Goal: Use online tool/utility: Utilize a website feature to perform a specific function

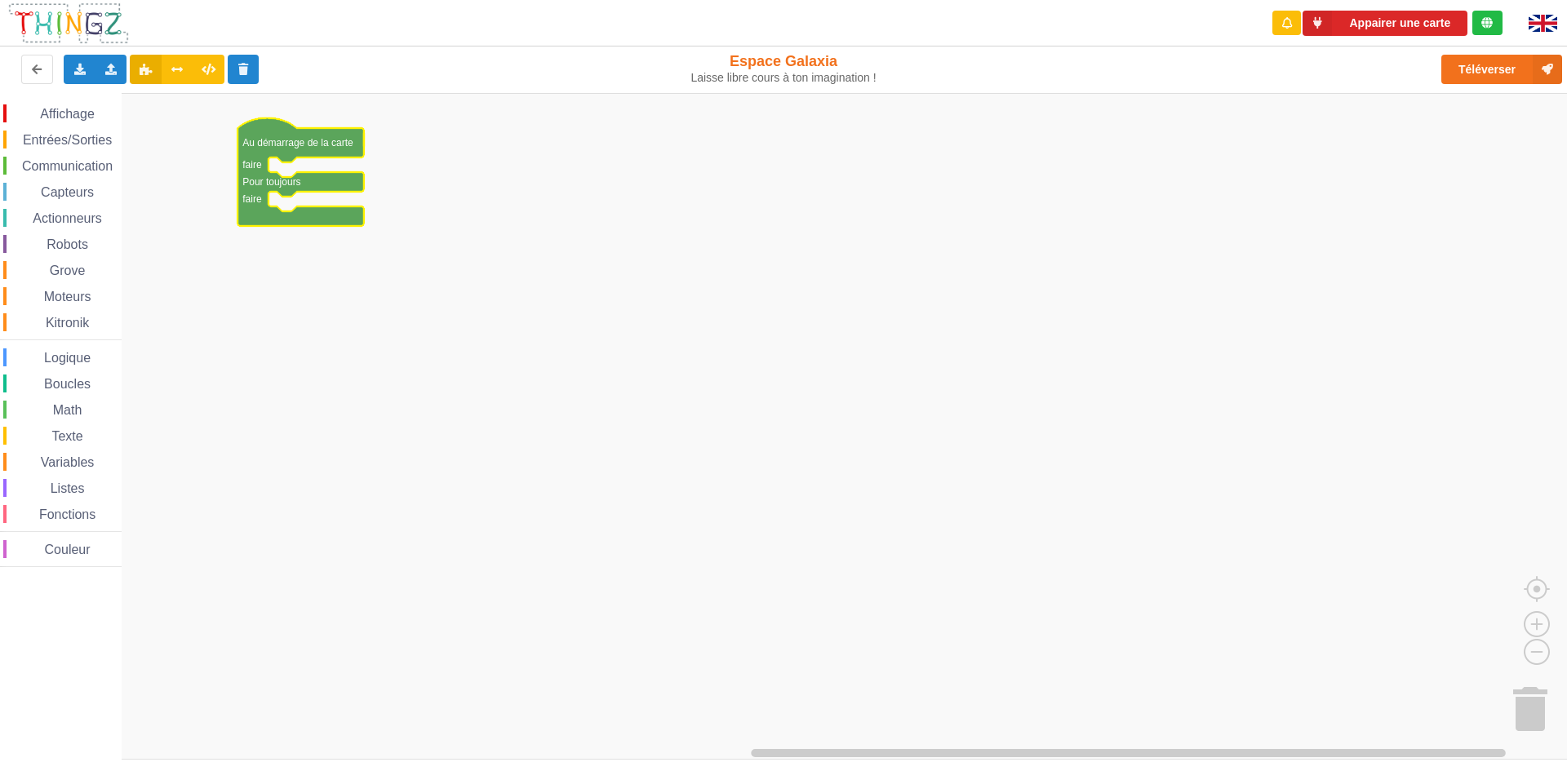
click at [78, 139] on span "Entrées/Sorties" at bounding box center [67, 140] width 94 height 14
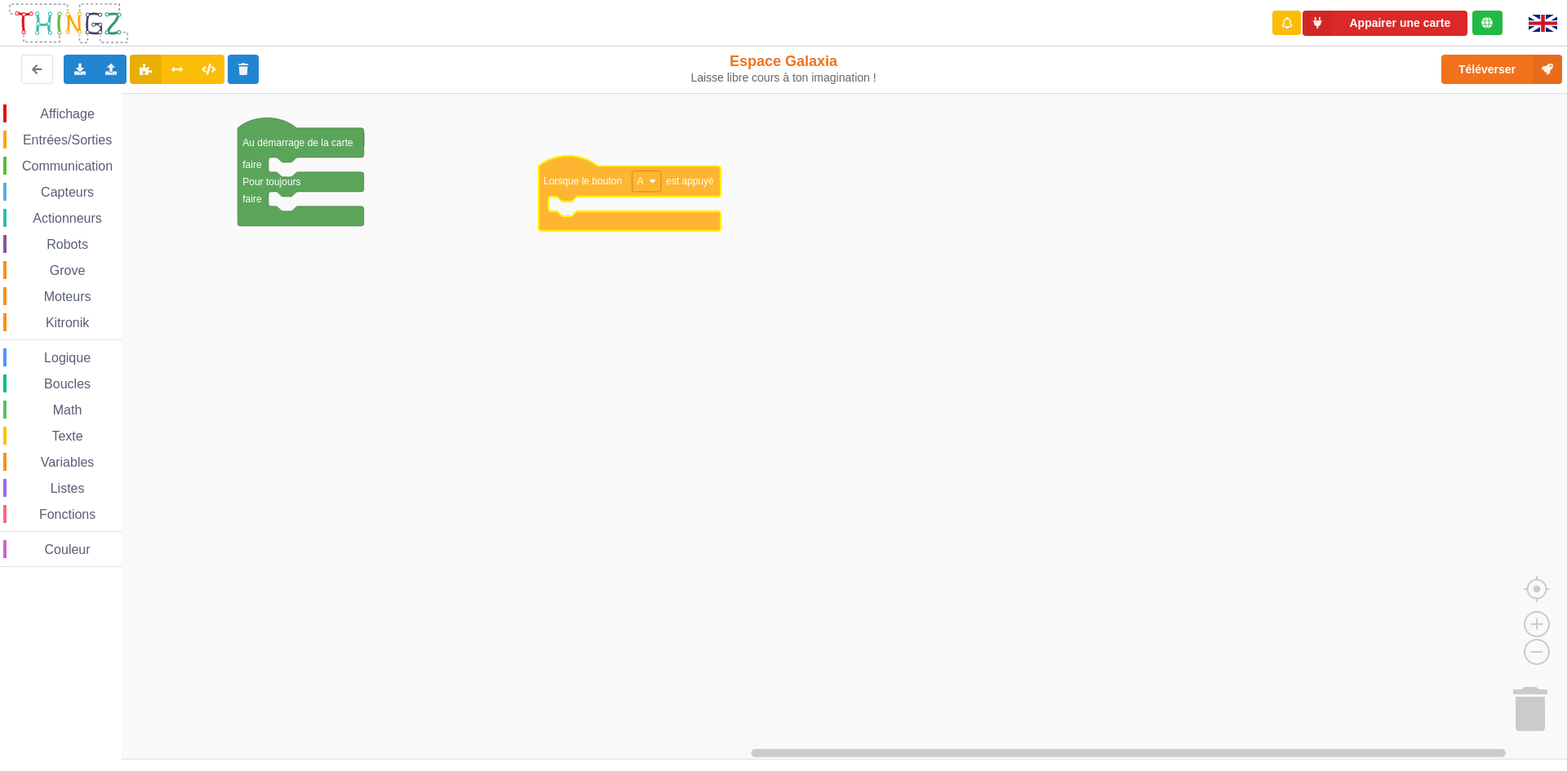
click at [593, 189] on div "Affichage Entrées/Sorties Communication Capteurs Actionneurs Robots Grove Moteu…" at bounding box center [789, 426] width 1579 height 667
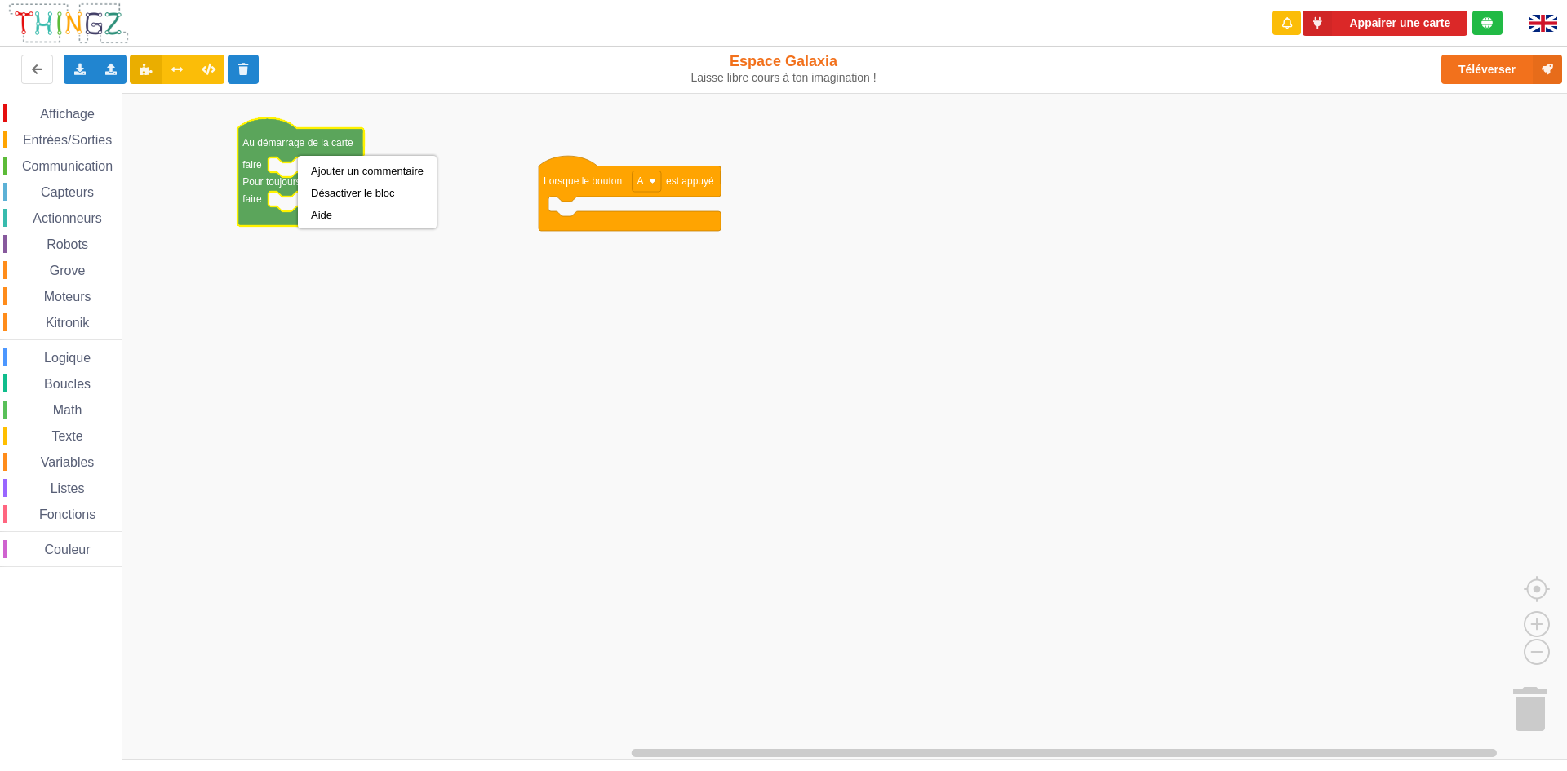
click at [326, 240] on rect "Espace de travail de Blocky" at bounding box center [789, 426] width 1579 height 667
click at [75, 269] on span "Grove" at bounding box center [67, 271] width 41 height 14
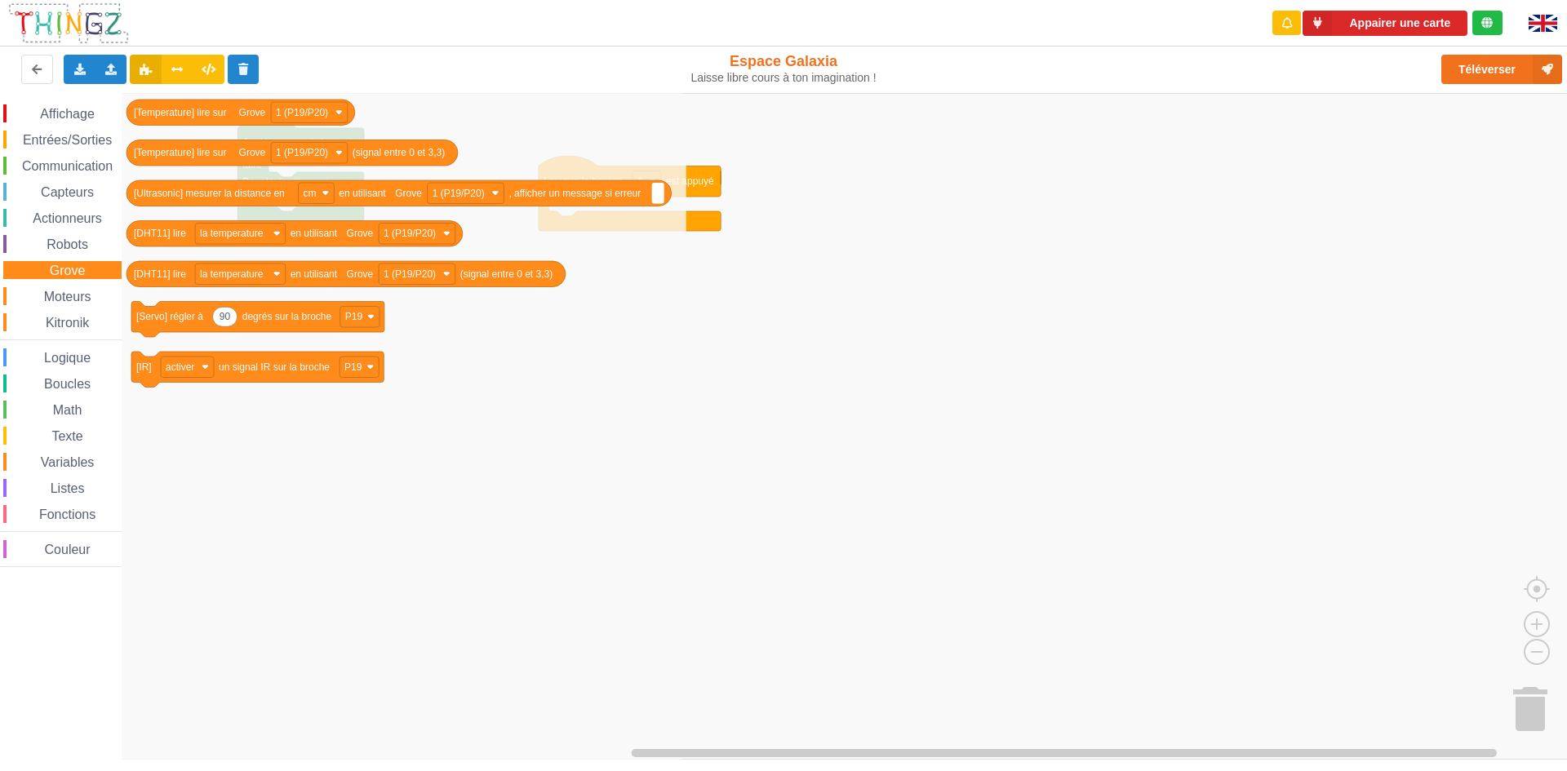
click at [81, 463] on span "Variables" at bounding box center [67, 463] width 59 height 14
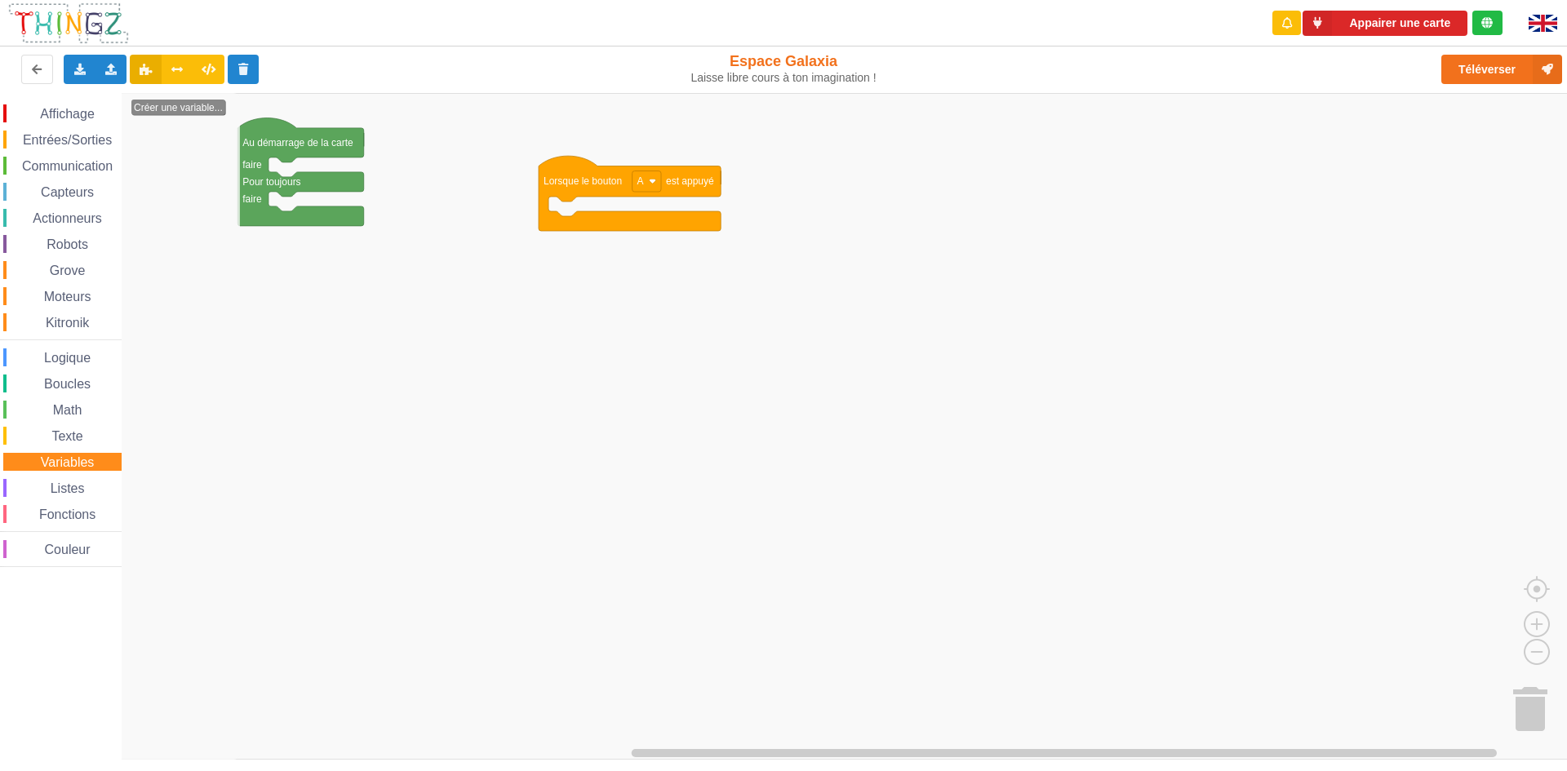
click at [60, 141] on span "Entrées/Sorties" at bounding box center [67, 140] width 94 height 14
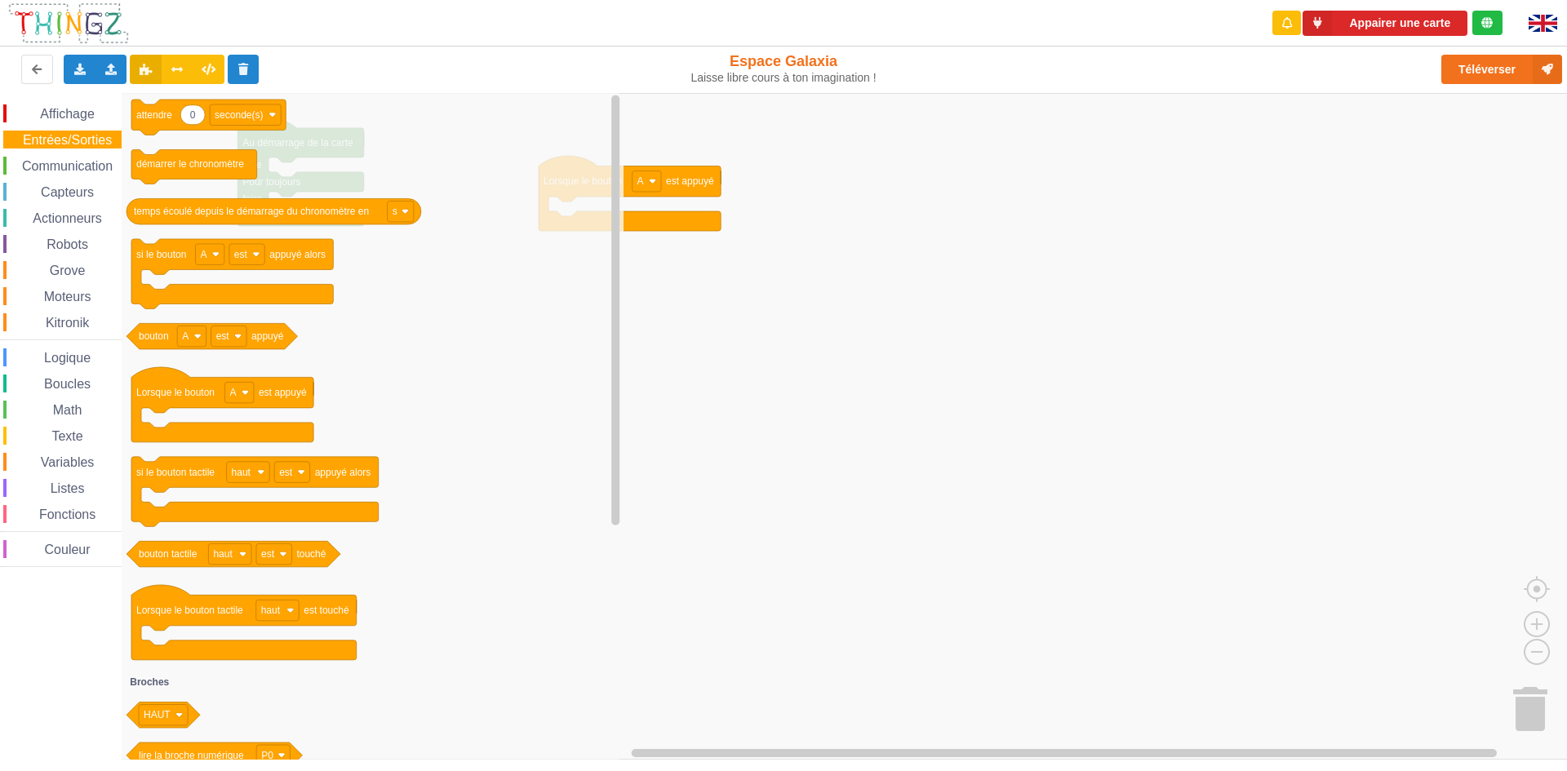
click at [58, 264] on span "Grove" at bounding box center [67, 271] width 41 height 14
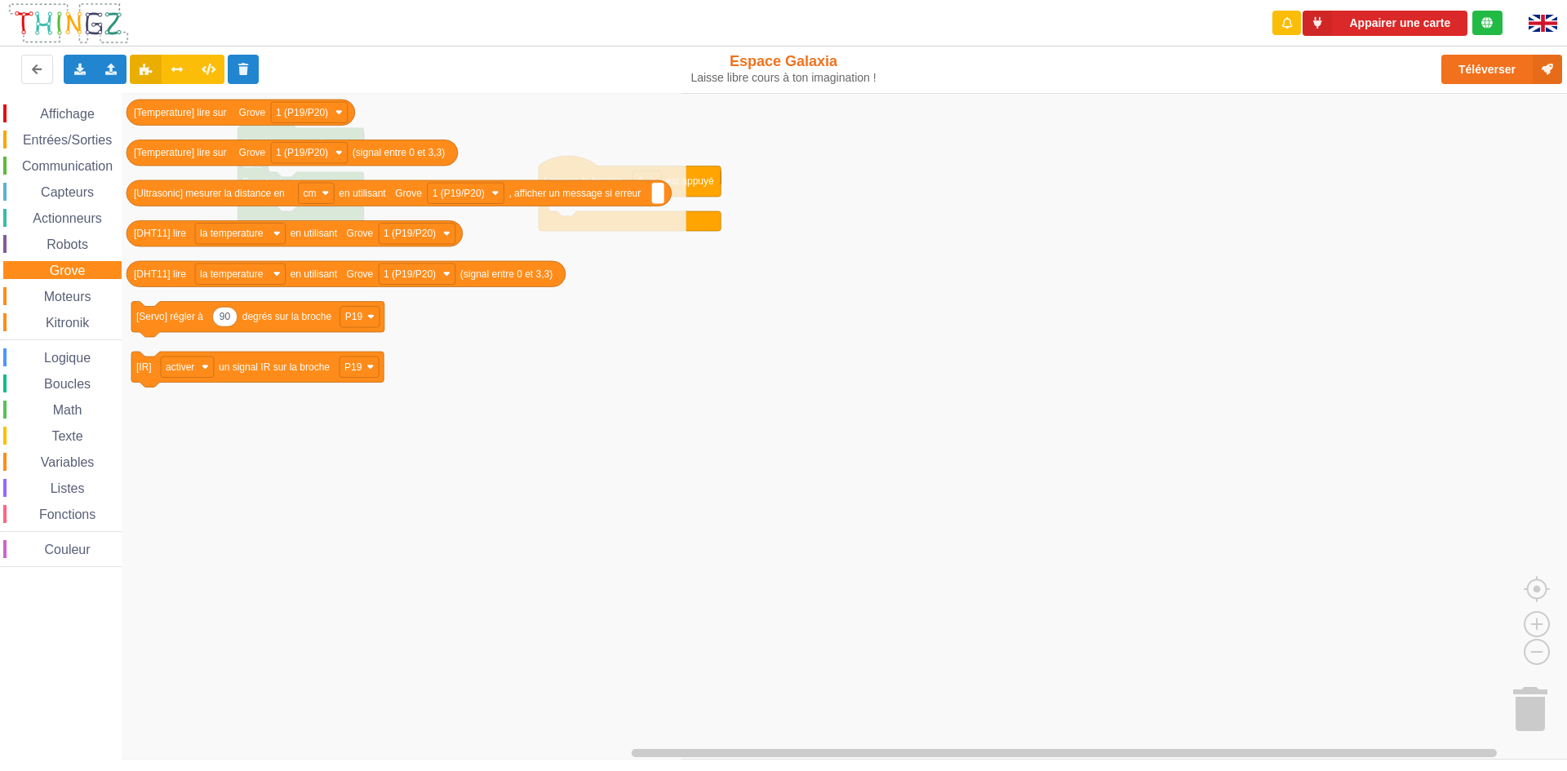
click at [62, 296] on span "Moteurs" at bounding box center [68, 297] width 52 height 14
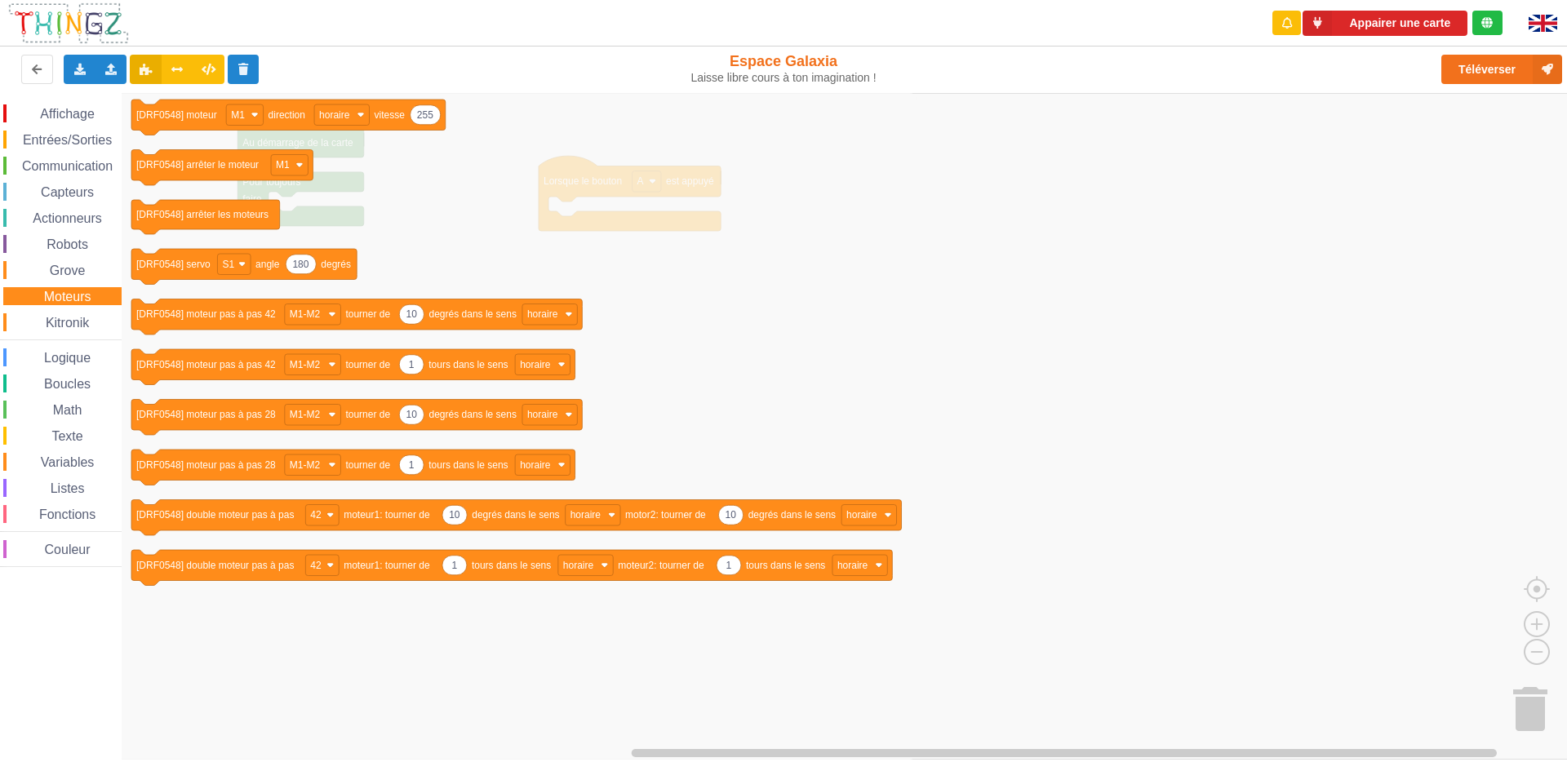
click at [64, 327] on span "Kitronik" at bounding box center [67, 323] width 48 height 14
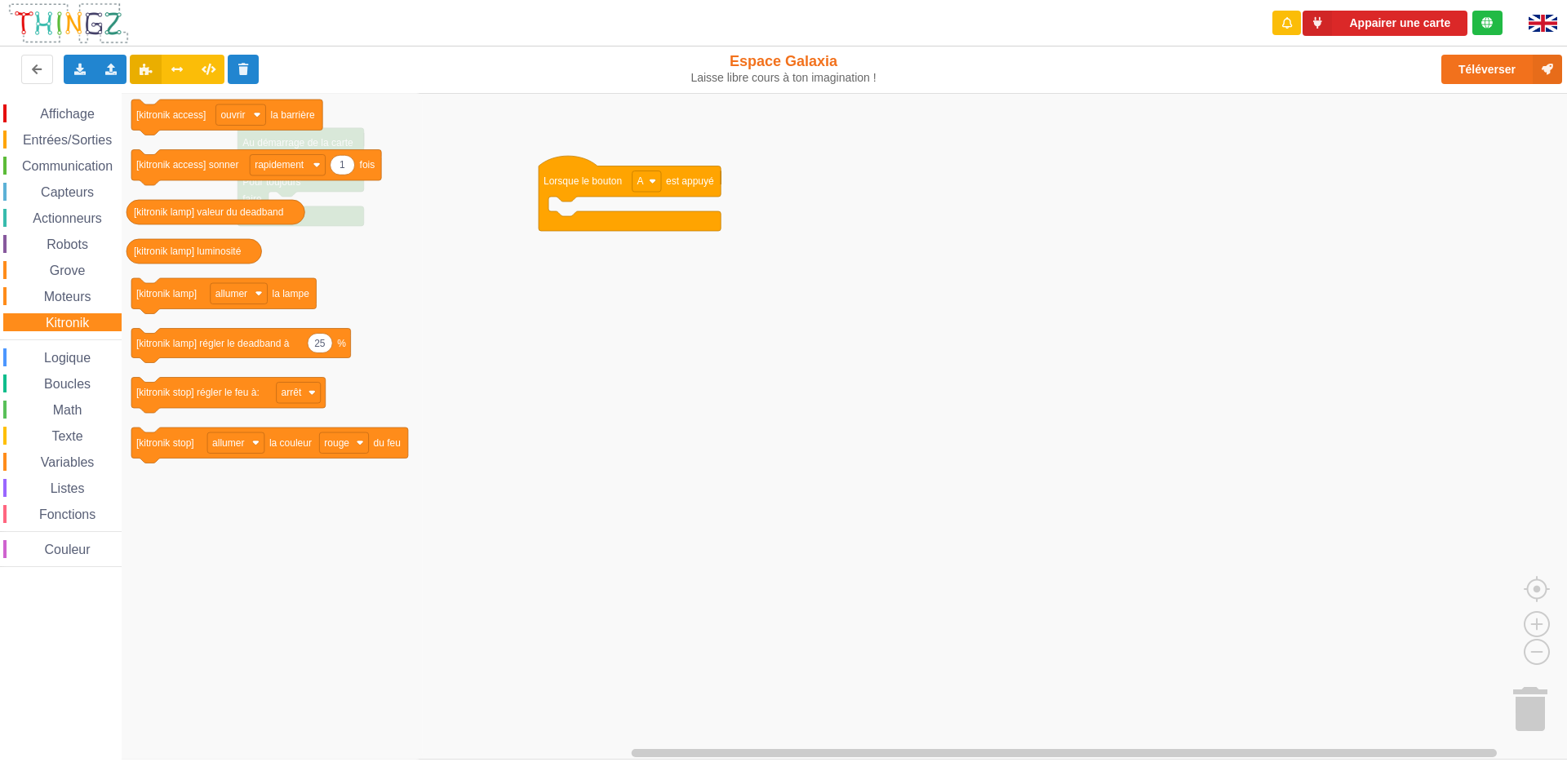
click at [73, 141] on span "Entrées/Sorties" at bounding box center [67, 140] width 94 height 14
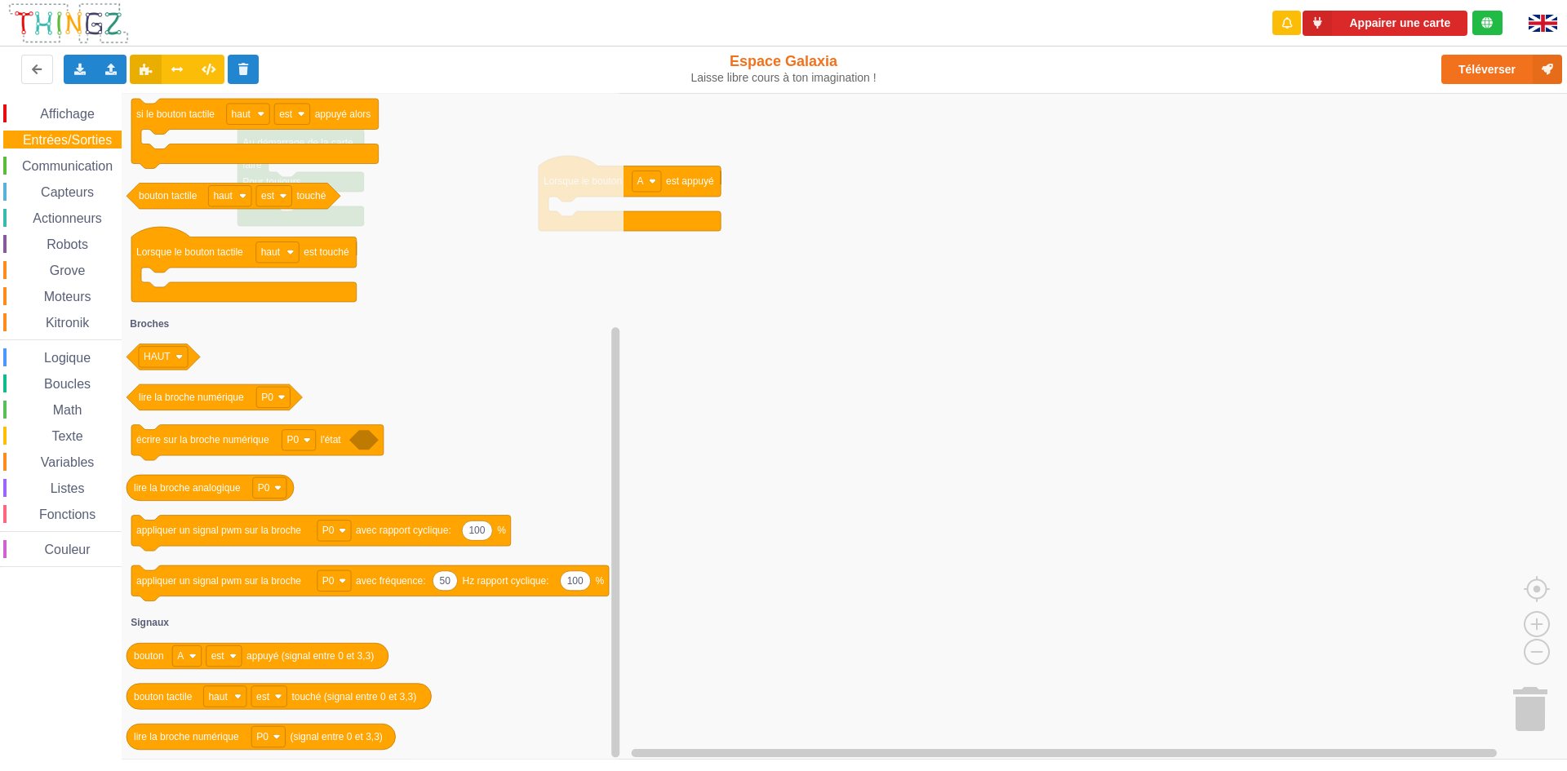
click at [72, 171] on span "Communication" at bounding box center [68, 166] width 96 height 14
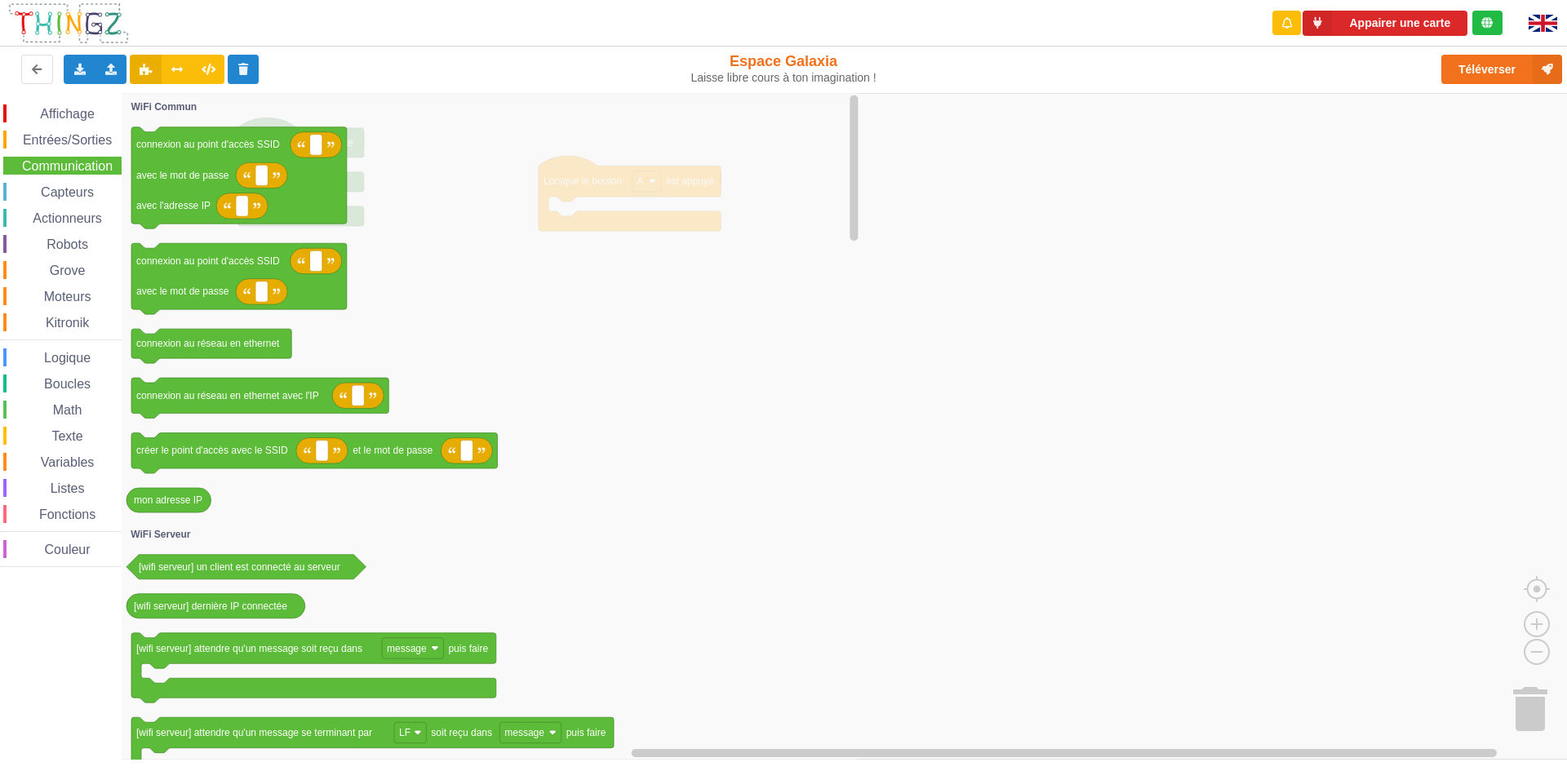
click at [72, 189] on span "Capteurs" at bounding box center [67, 192] width 58 height 14
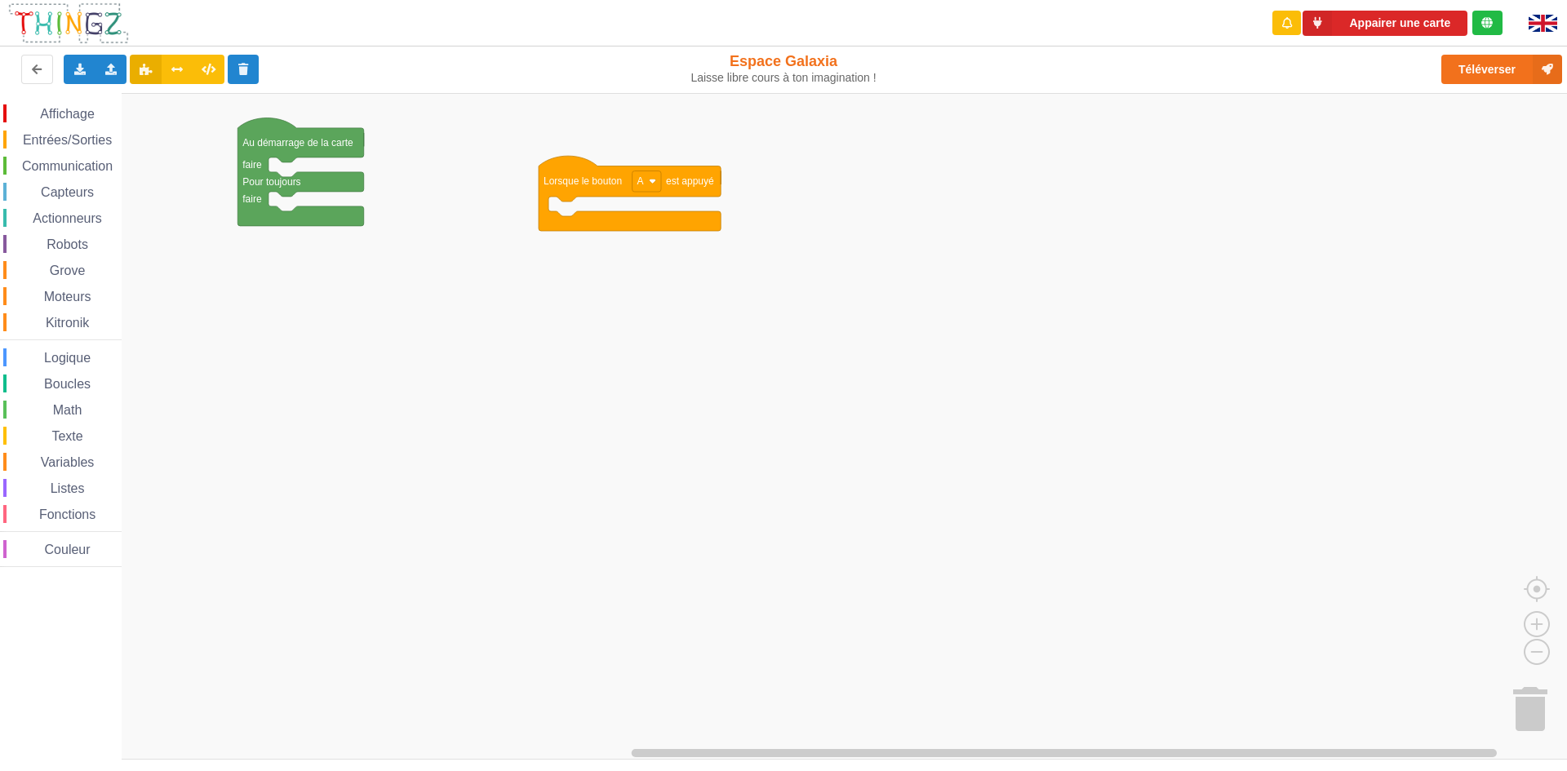
click at [72, 189] on span "Capteurs" at bounding box center [67, 192] width 58 height 14
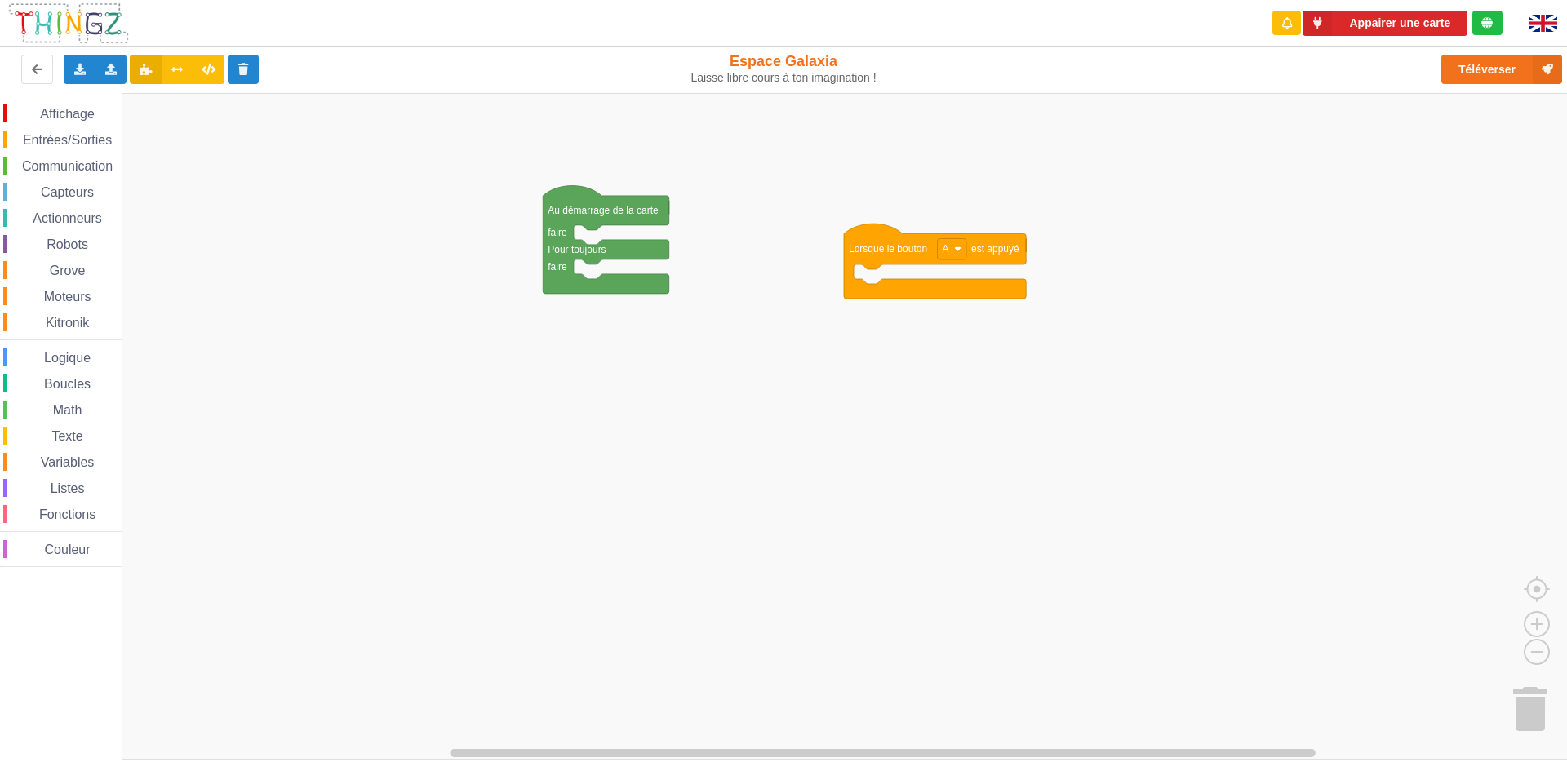
click at [819, 453] on div "Affichage Entrées/Sorties Communication Capteurs Actionneurs Robots Grove Moteu…" at bounding box center [789, 426] width 1579 height 667
click at [87, 116] on span "Affichage" at bounding box center [67, 114] width 59 height 14
click at [602, 233] on div "Affichage Entrées/Sorties Communication Capteurs Actionneurs Robots Grove Moteu…" at bounding box center [789, 426] width 1579 height 667
click at [48, 166] on span "Communication" at bounding box center [68, 166] width 96 height 14
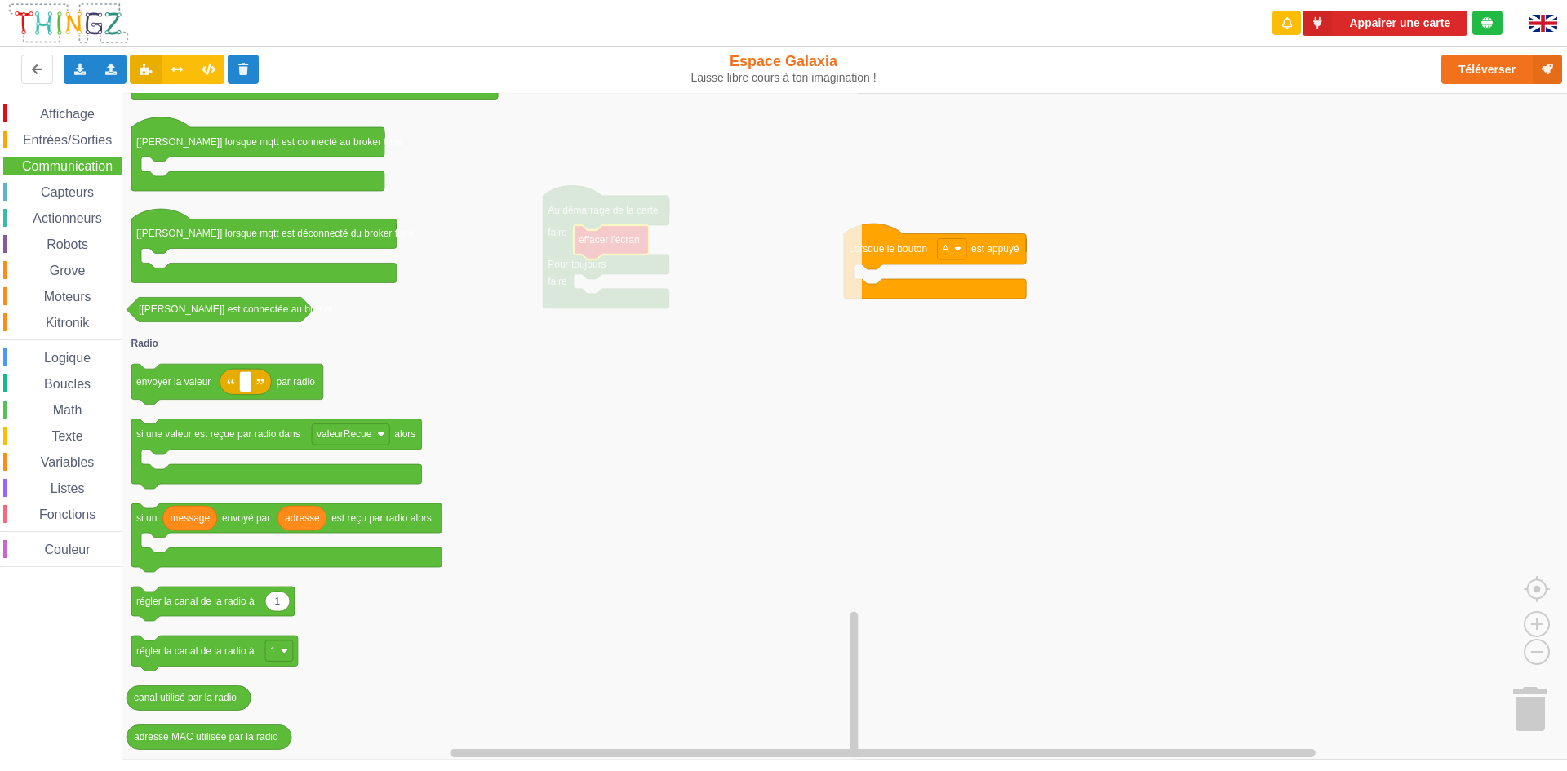
click at [56, 411] on span "Math" at bounding box center [68, 410] width 34 height 14
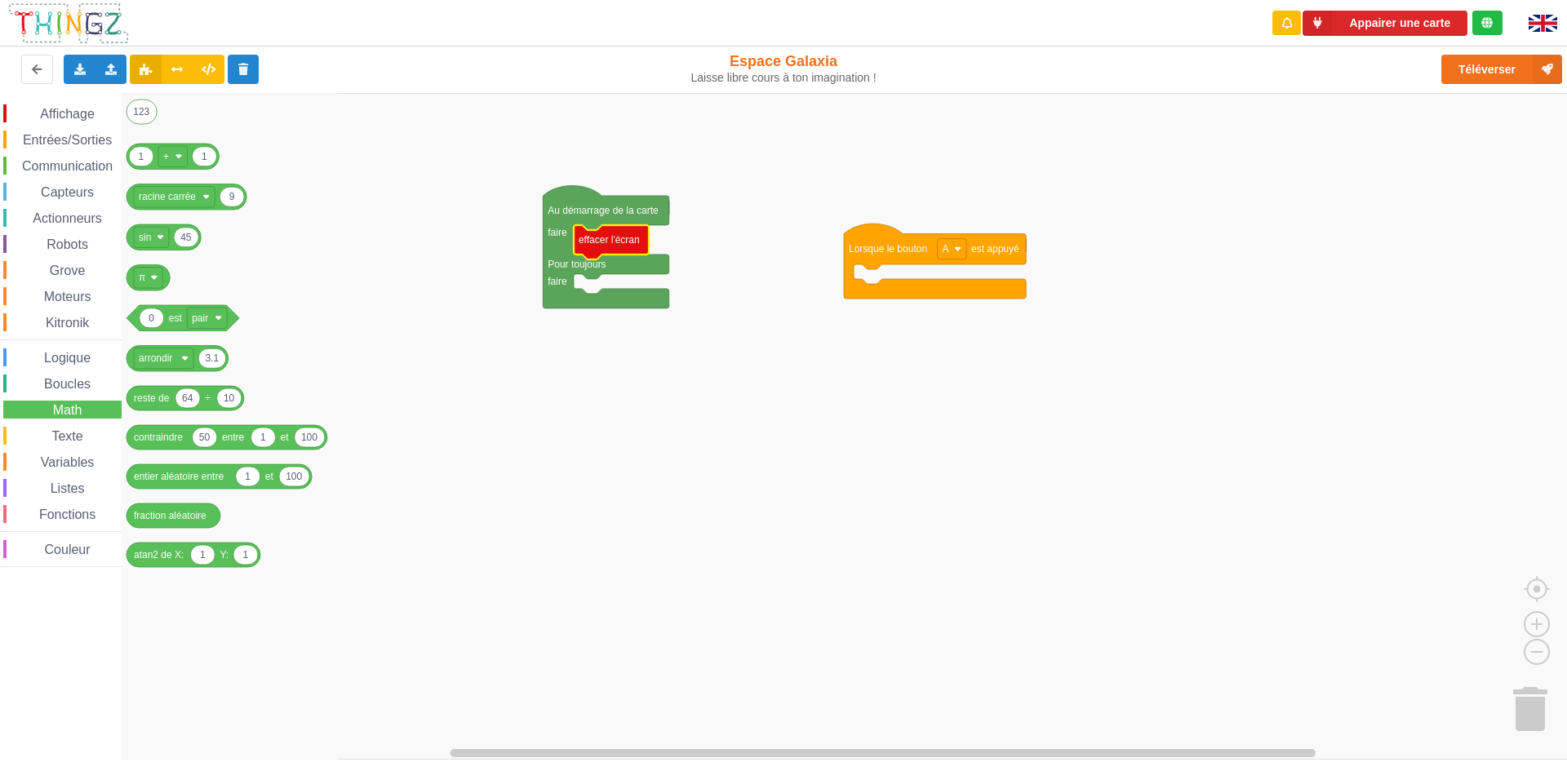
click at [76, 155] on div "Affichage Entrées/Sorties Communication Capteurs Actionneurs Robots Grove Moteu…" at bounding box center [61, 335] width 122 height 463
click at [80, 171] on span "Communication" at bounding box center [68, 166] width 96 height 14
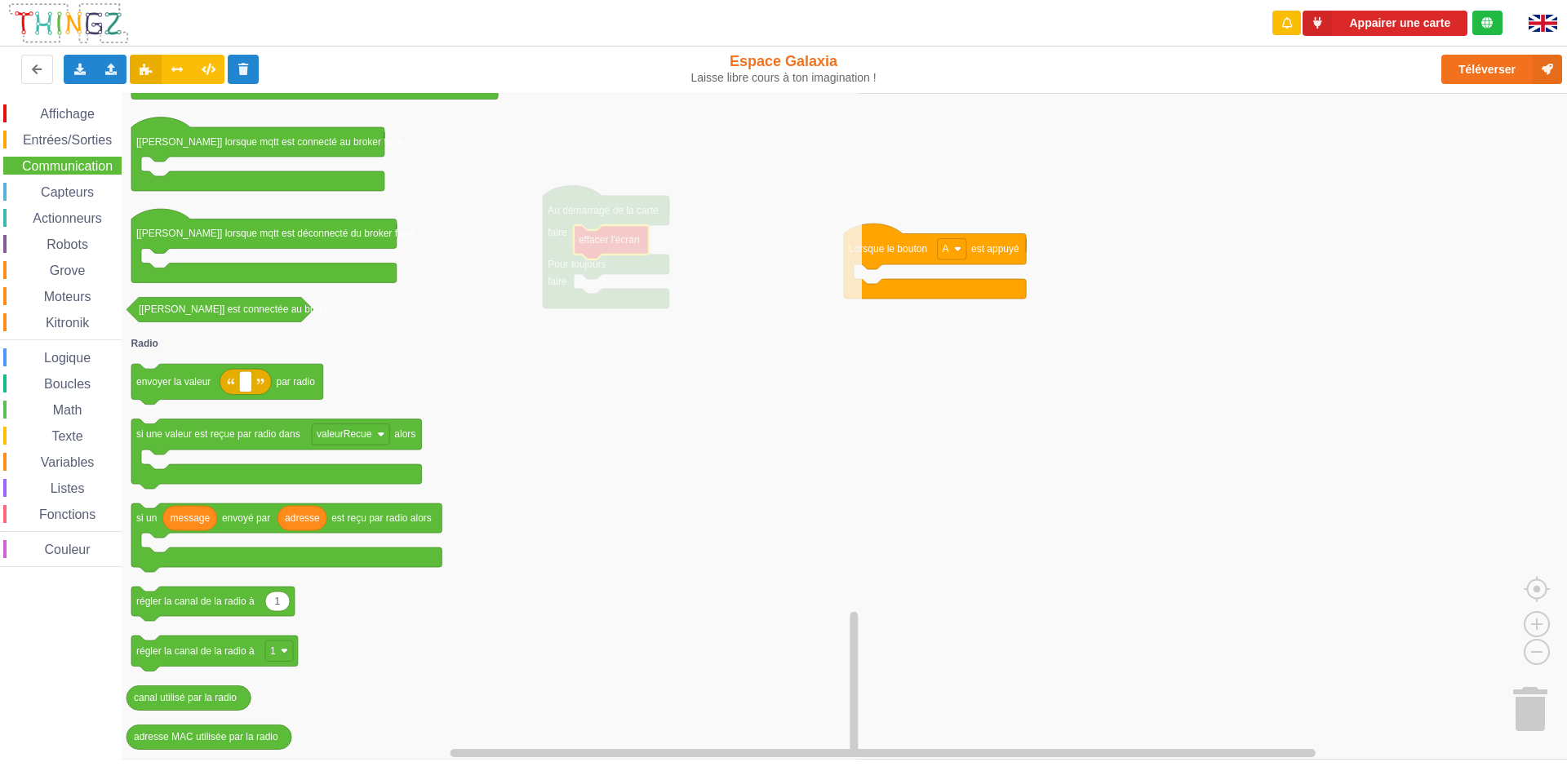
click at [73, 376] on div "Boucles" at bounding box center [62, 384] width 118 height 18
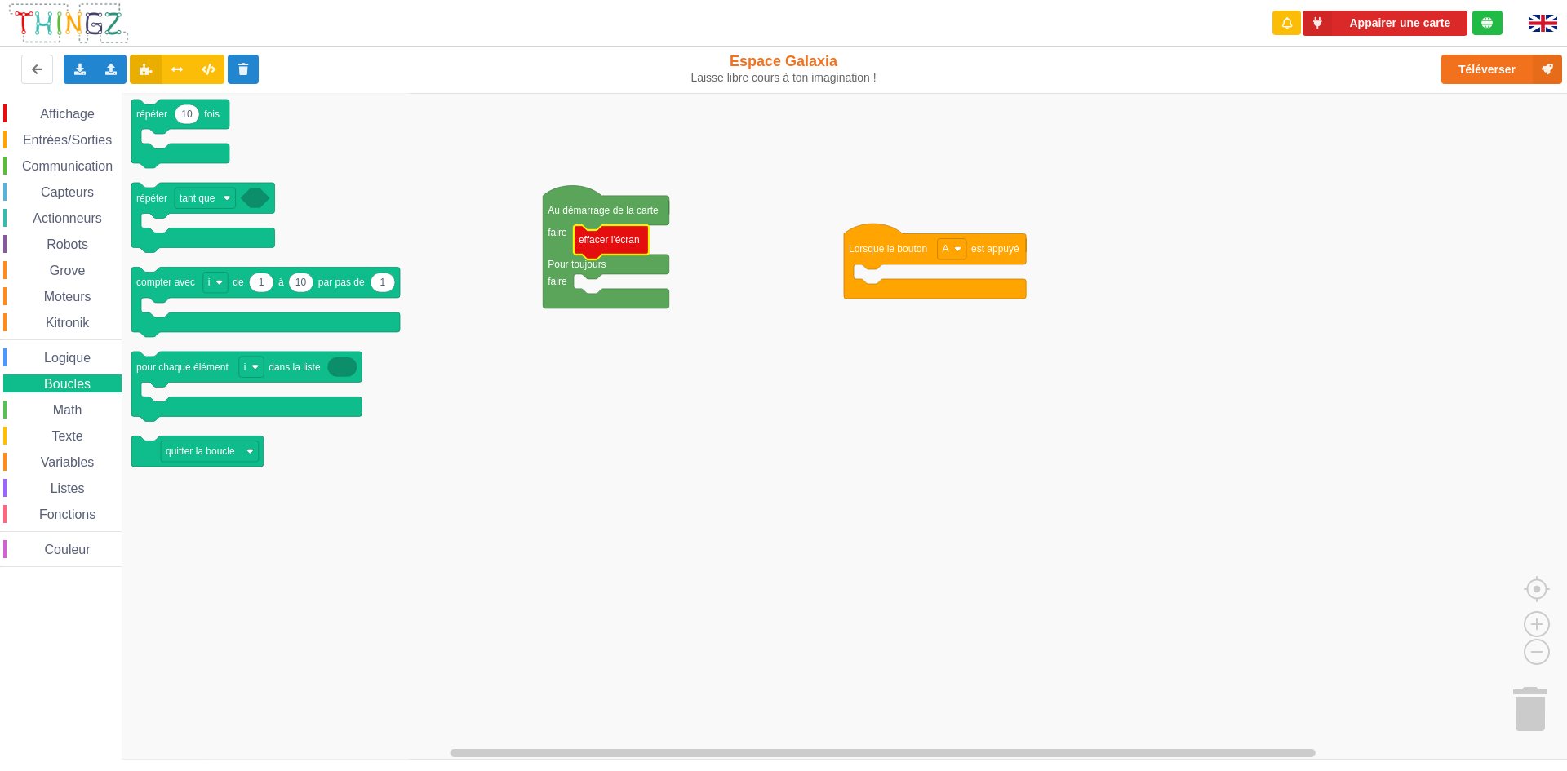
click at [59, 409] on span "Math" at bounding box center [68, 410] width 34 height 14
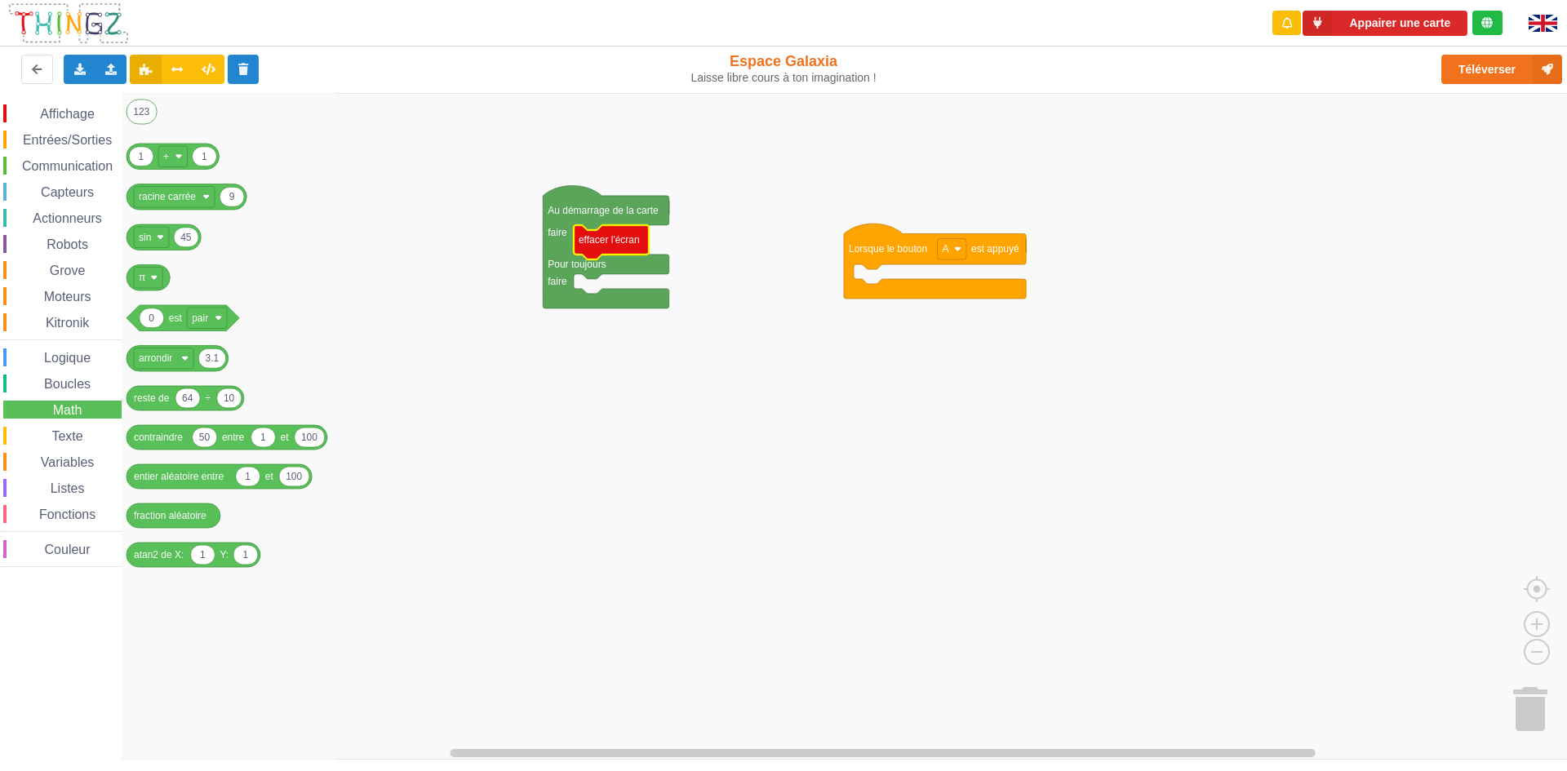
click at [292, 355] on icon "Espace de travail de Blocky" at bounding box center [232, 426] width 220 height 667
click at [79, 160] on span "Communication" at bounding box center [68, 166] width 96 height 14
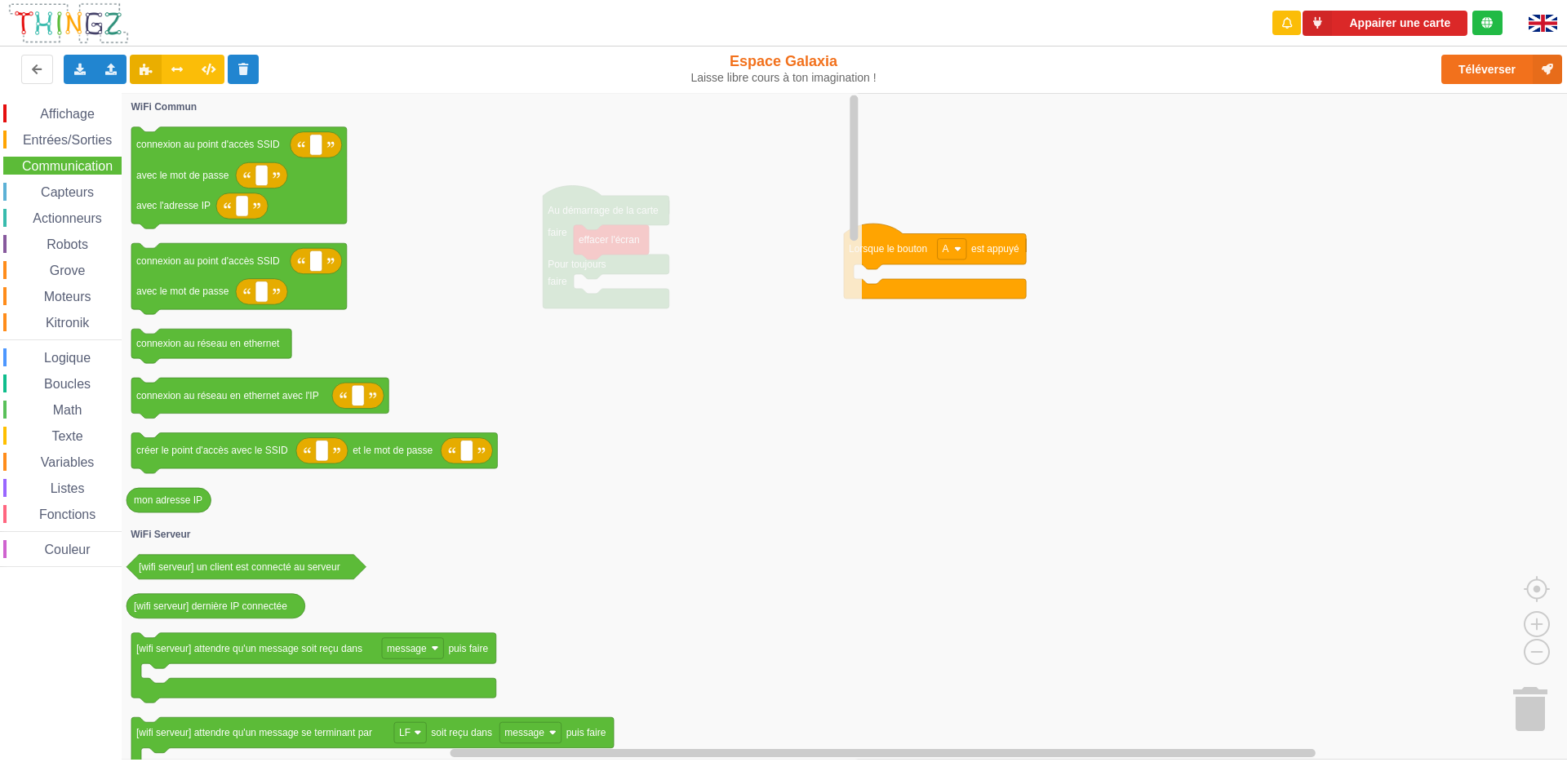
click at [87, 116] on span "Affichage" at bounding box center [67, 114] width 59 height 14
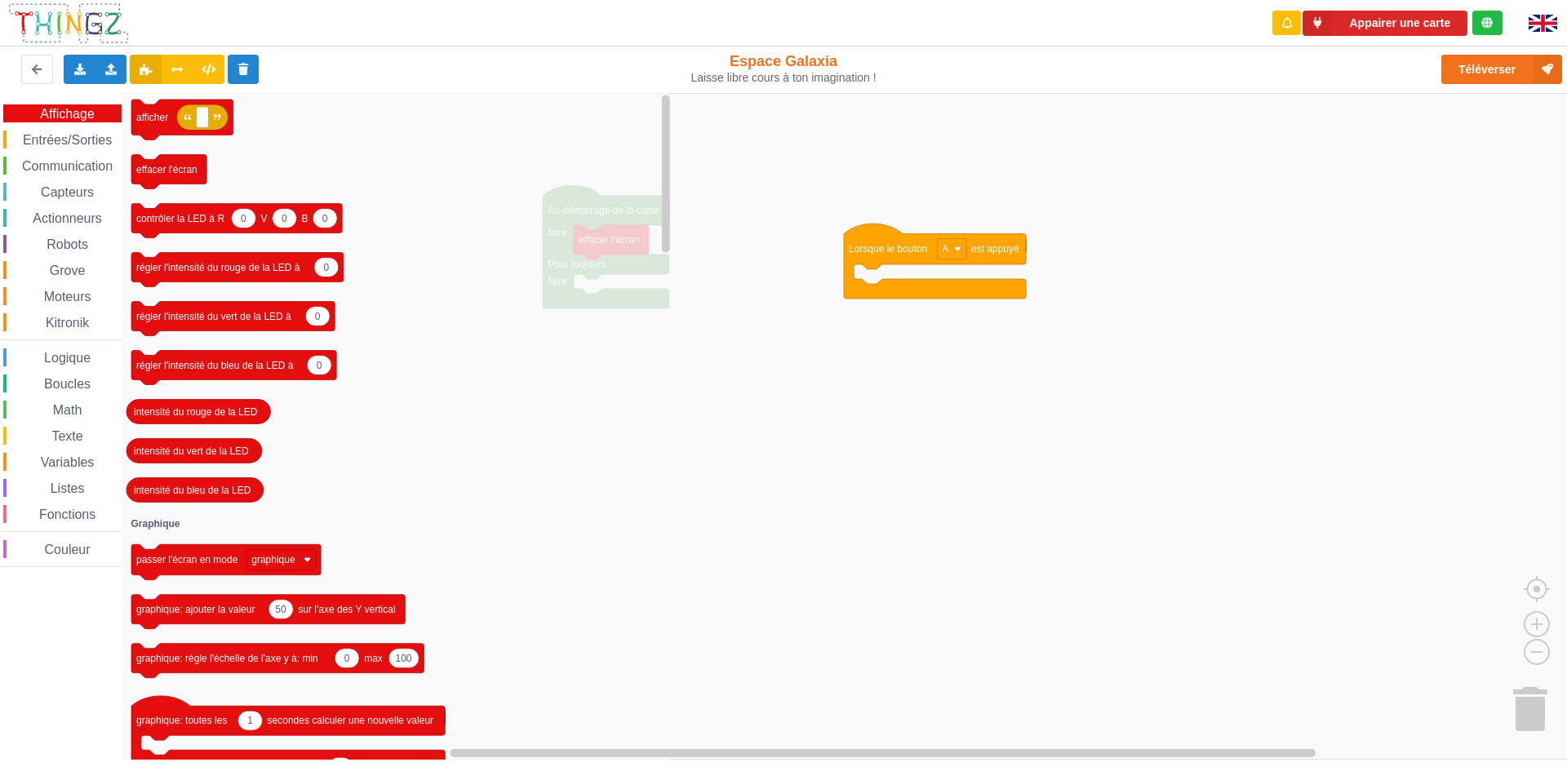
click at [62, 402] on div "Math" at bounding box center [62, 410] width 118 height 18
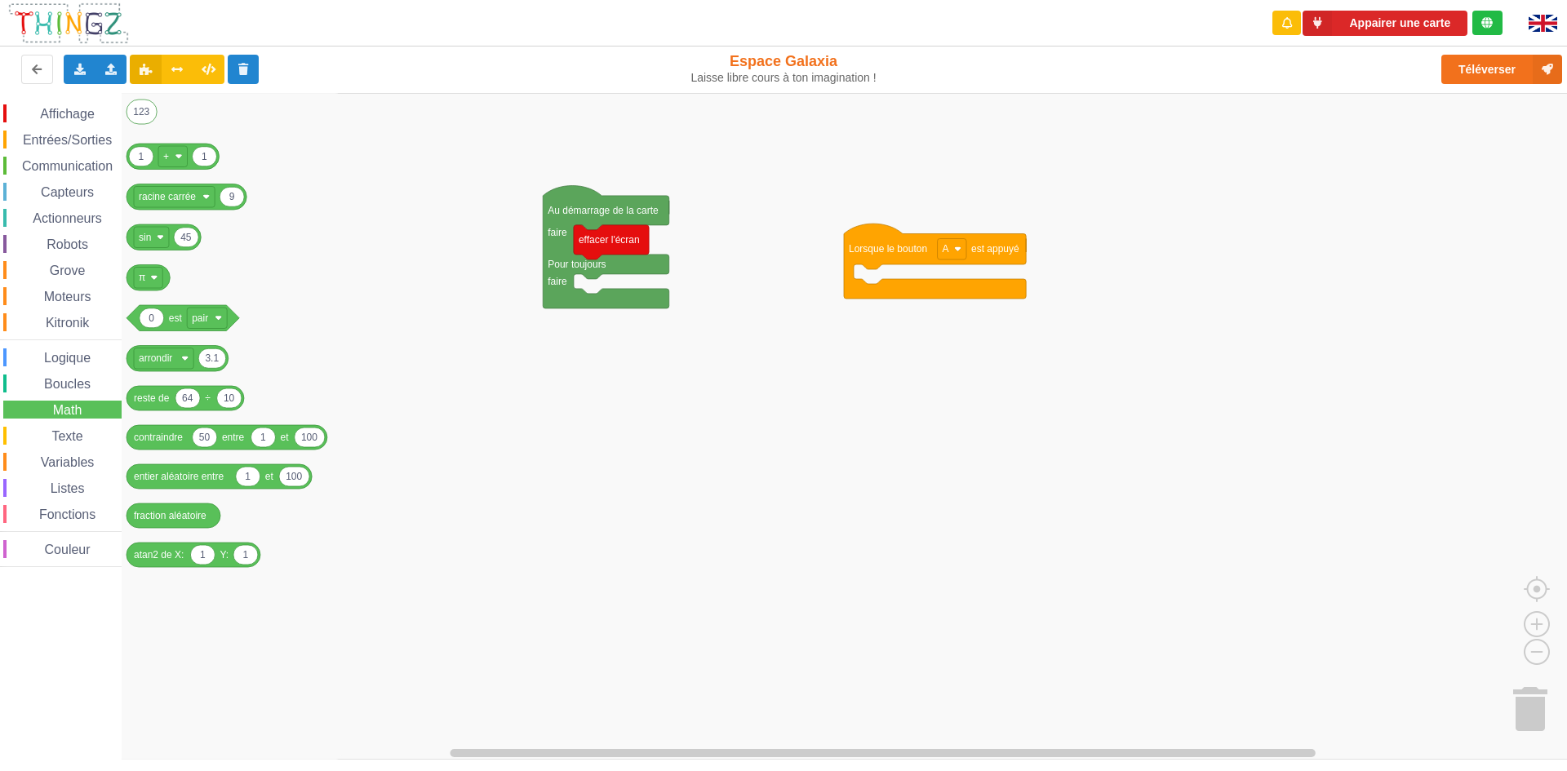
click at [46, 111] on span "Affichage" at bounding box center [67, 114] width 59 height 14
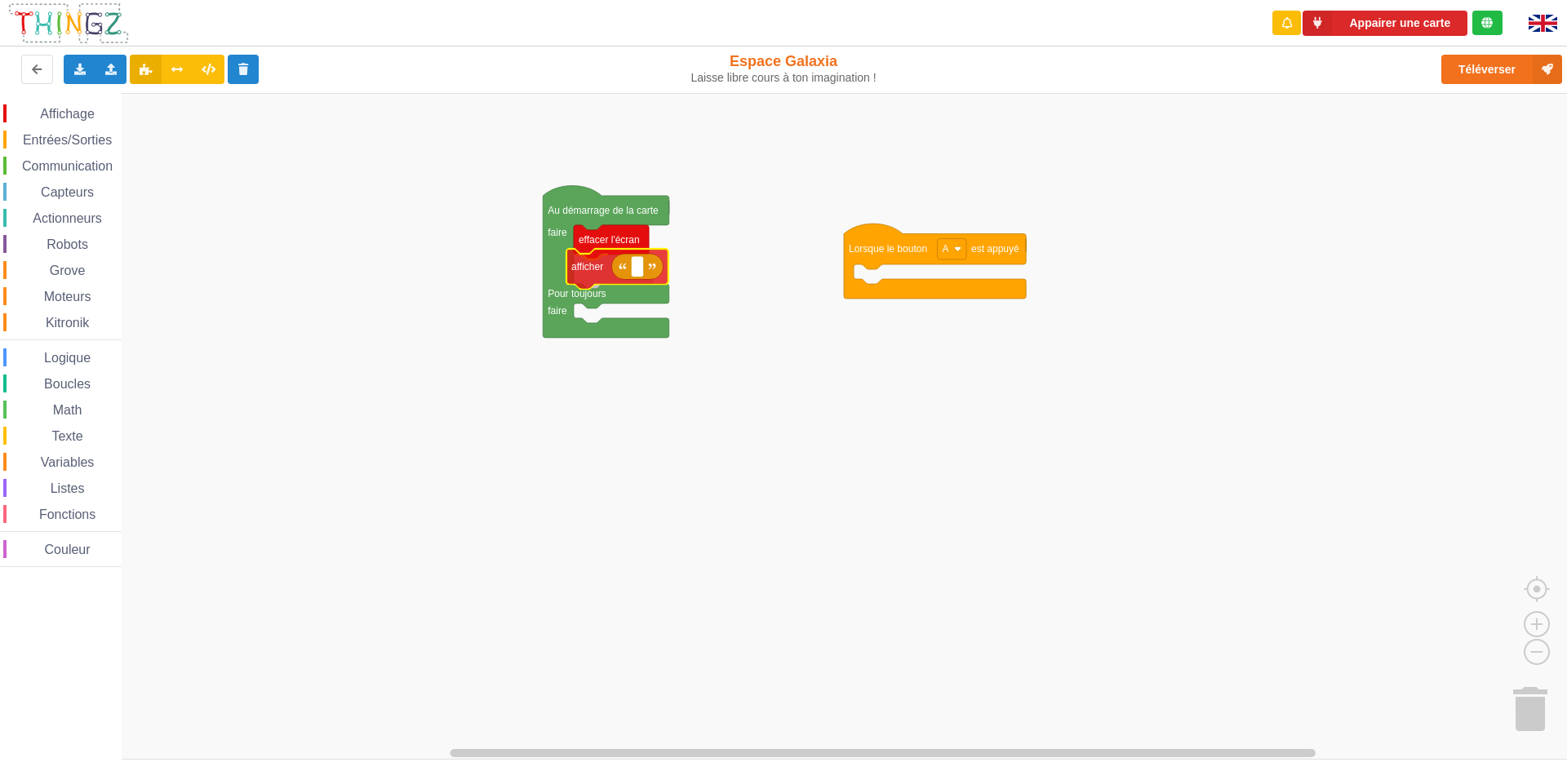
click at [597, 273] on div "Affichage Entrées/Sorties Communication Capteurs Actionneurs Robots Grove Moteu…" at bounding box center [789, 426] width 1579 height 667
click at [643, 278] on text "Espace de travail de Blocky" at bounding box center [644, 272] width 2 height 11
click at [643, 278] on input at bounding box center [644, 272] width 12 height 21
type input "CSV"
click at [460, 305] on rect "Espace de travail de Blocky" at bounding box center [789, 426] width 1579 height 667
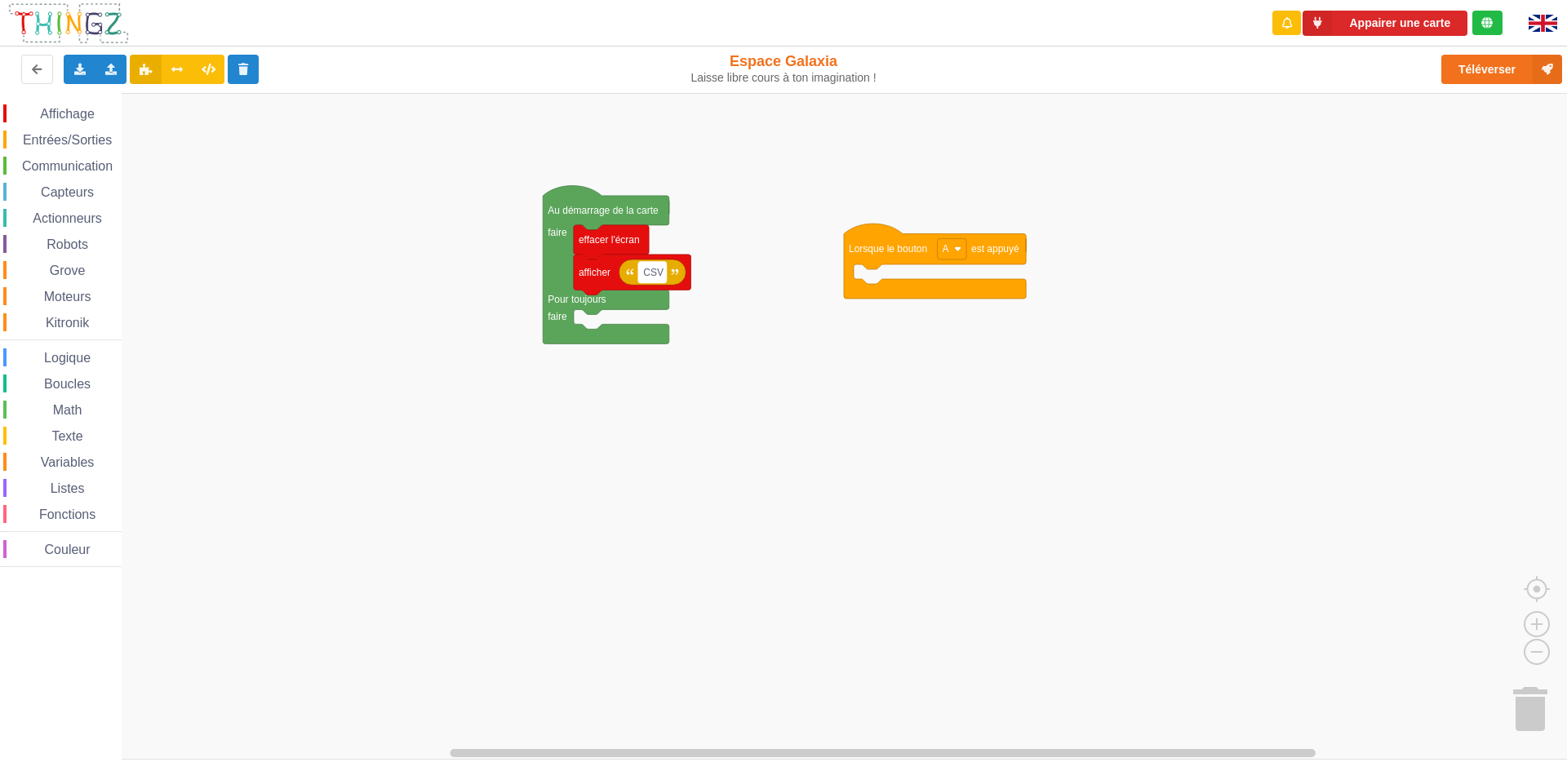
click at [661, 277] on rect "Espace de travail de Blocky" at bounding box center [652, 272] width 28 height 21
click at [661, 277] on input "CSV" at bounding box center [652, 272] width 28 height 21
type input "csv"
click at [627, 376] on rect "Espace de travail de Blocky" at bounding box center [789, 426] width 1579 height 667
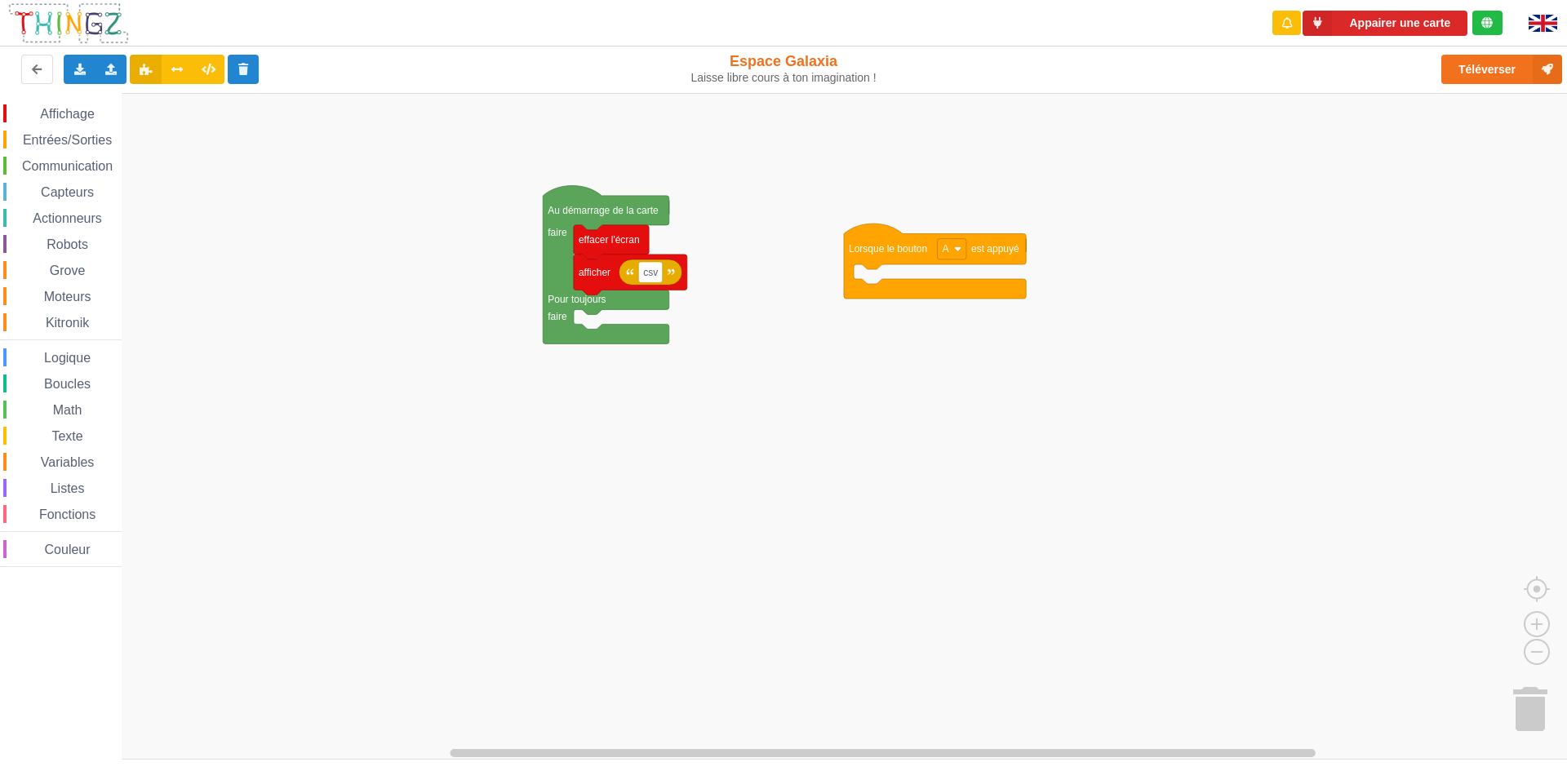
click at [42, 140] on span "Entrées/Sorties" at bounding box center [67, 140] width 94 height 14
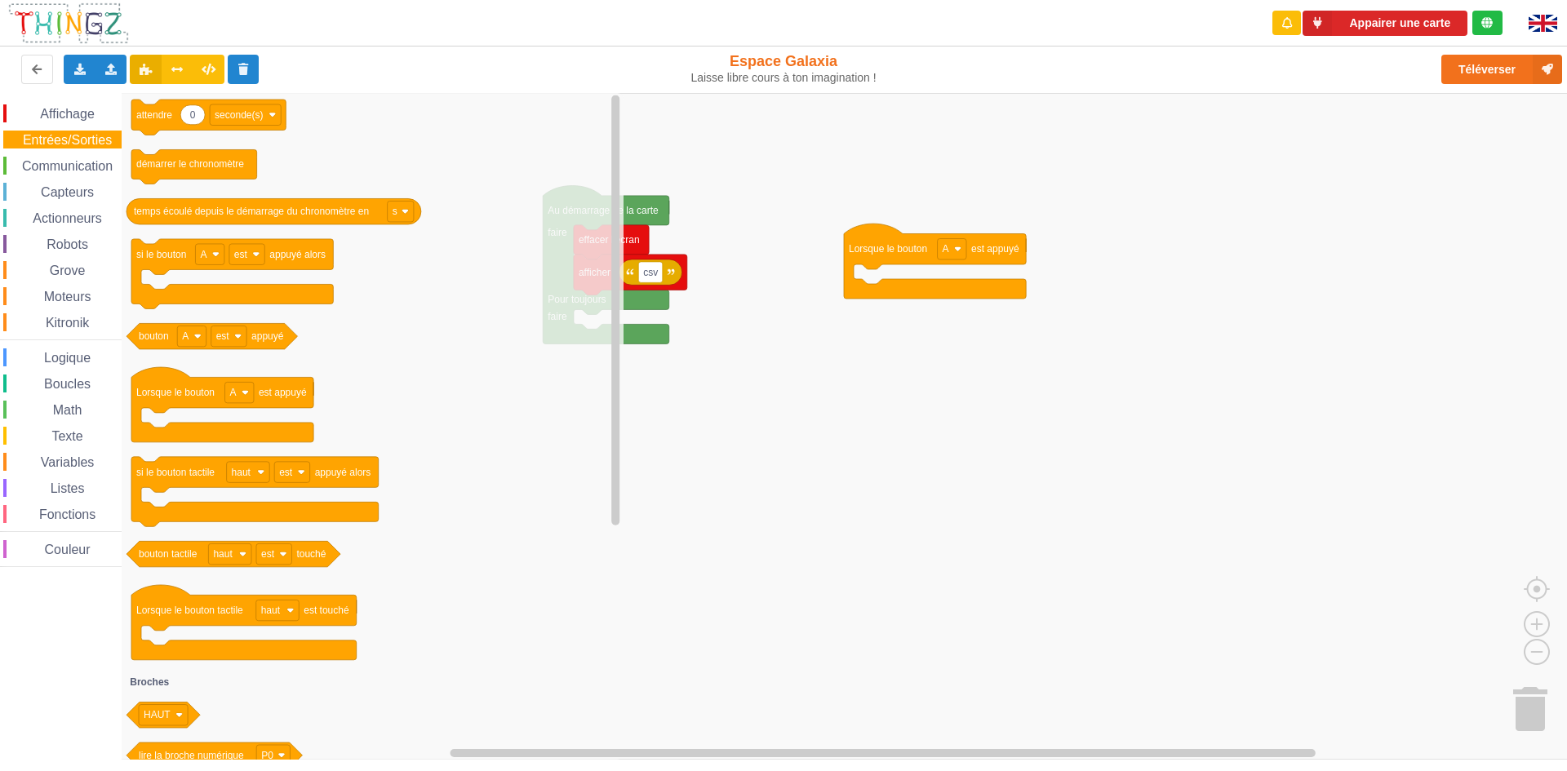
click at [91, 103] on div "Affichage Entrées/Sorties Communication Capteurs Actionneurs Robots Grove Moteu…" at bounding box center [61, 334] width 122 height 482
click at [91, 104] on div "Affichage" at bounding box center [62, 113] width 118 height 18
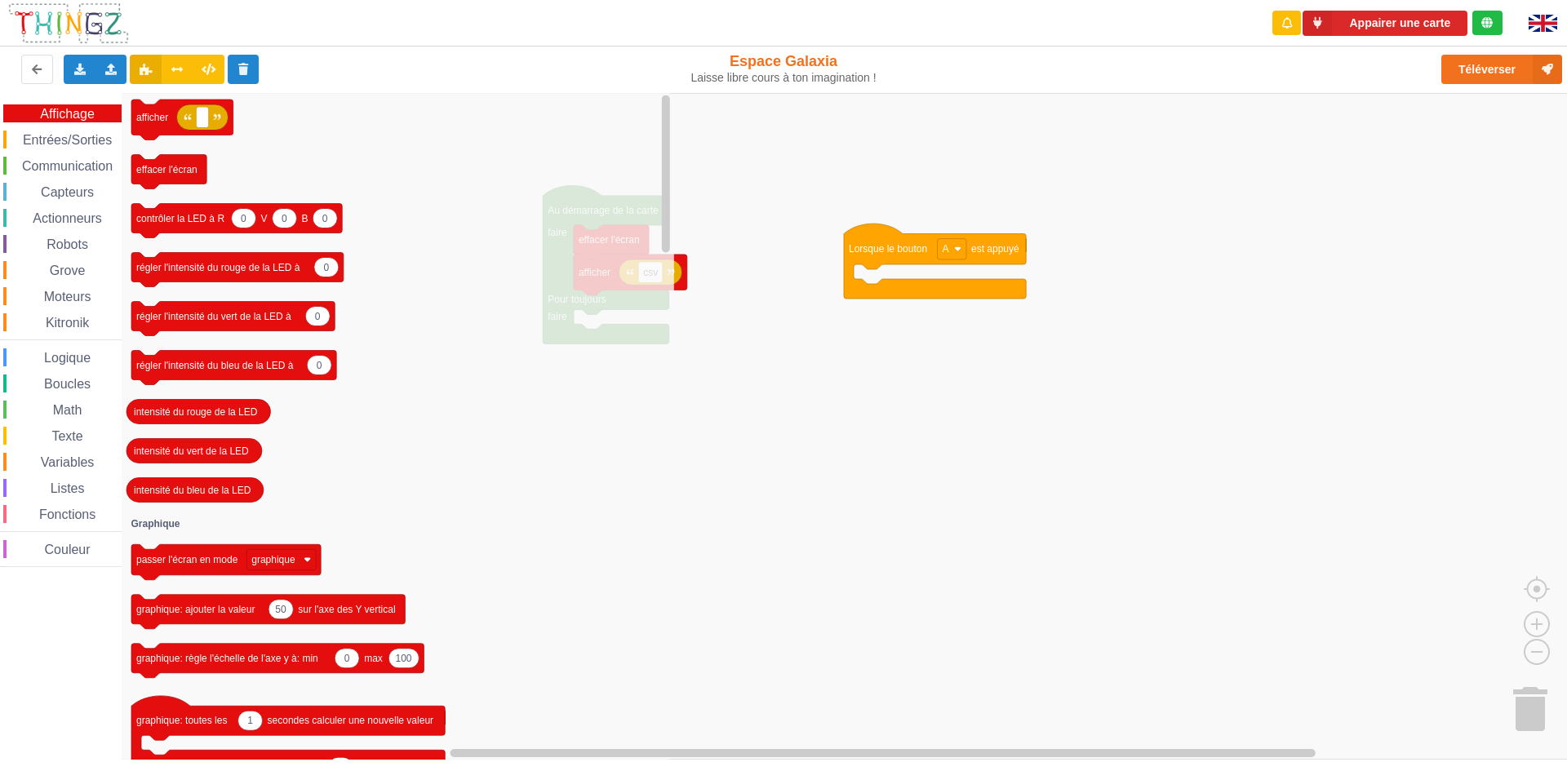
click at [39, 411] on span "Espace de travail de Blocky" at bounding box center [44, 410] width 13 height 13
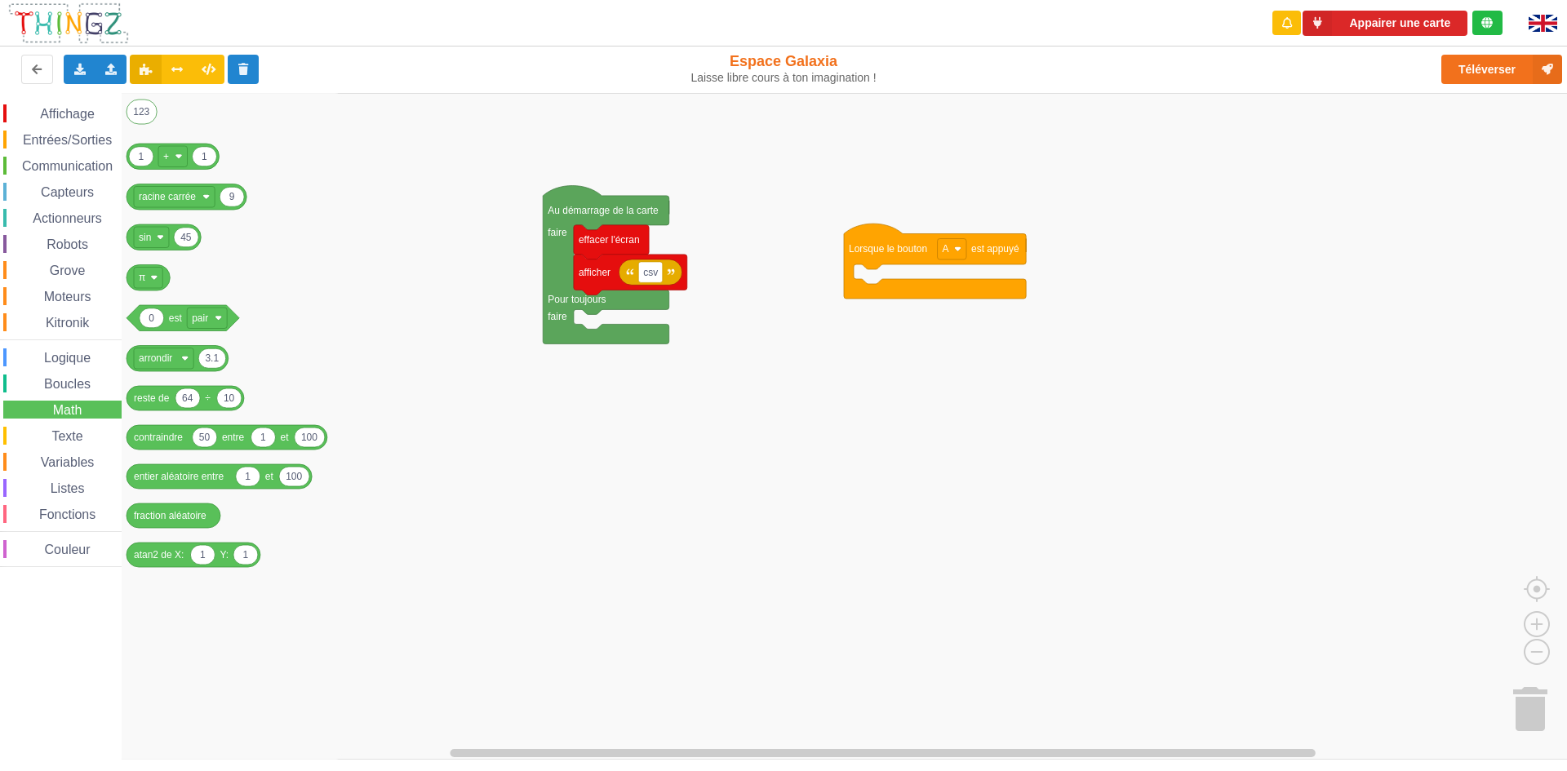
click at [89, 546] on span "Couleur" at bounding box center [67, 550] width 51 height 14
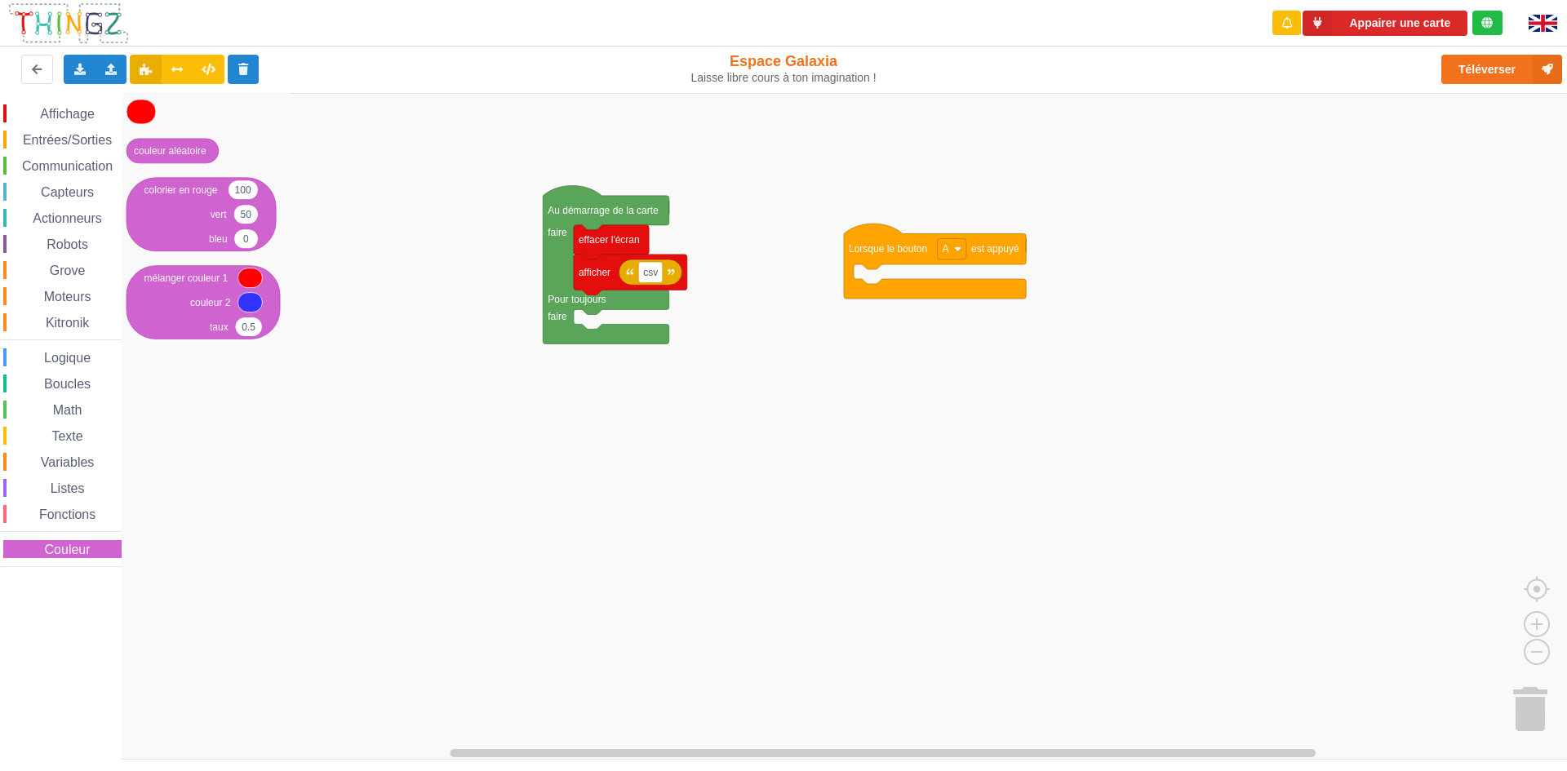
click at [73, 520] on span "Fonctions" at bounding box center [67, 515] width 61 height 14
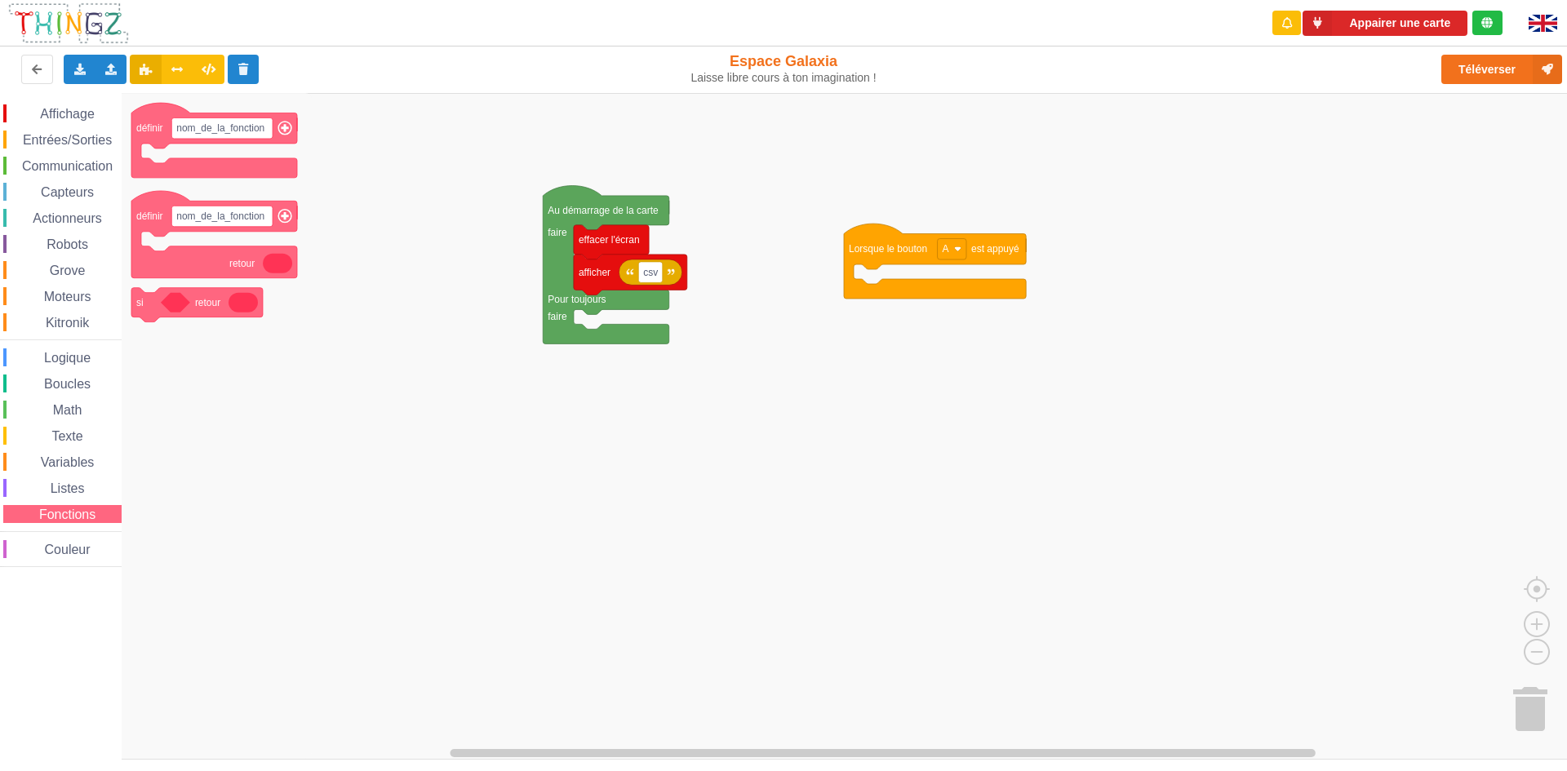
click at [72, 492] on span "Listes" at bounding box center [67, 489] width 39 height 14
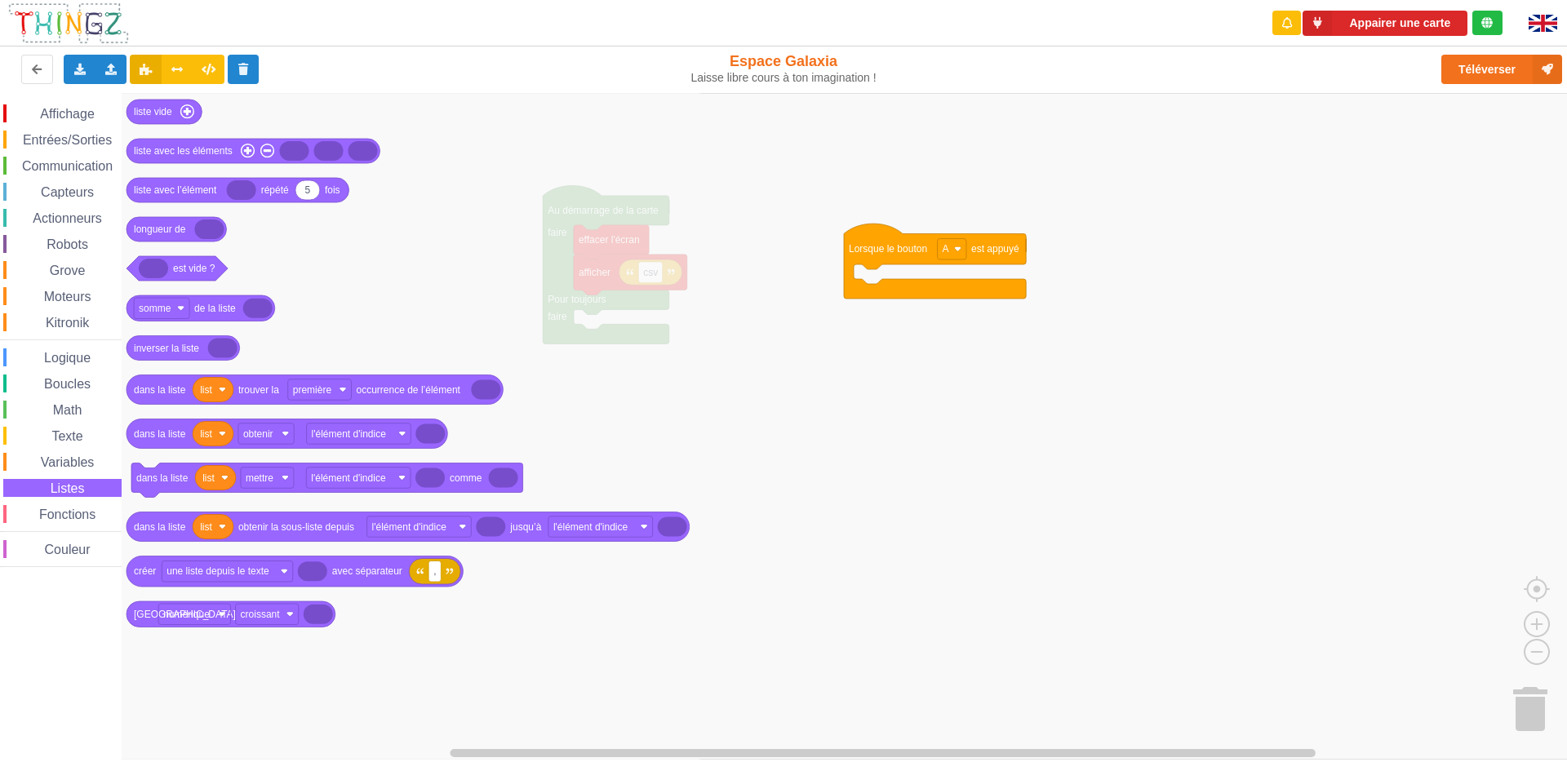
click at [69, 464] on span "Variables" at bounding box center [67, 463] width 59 height 14
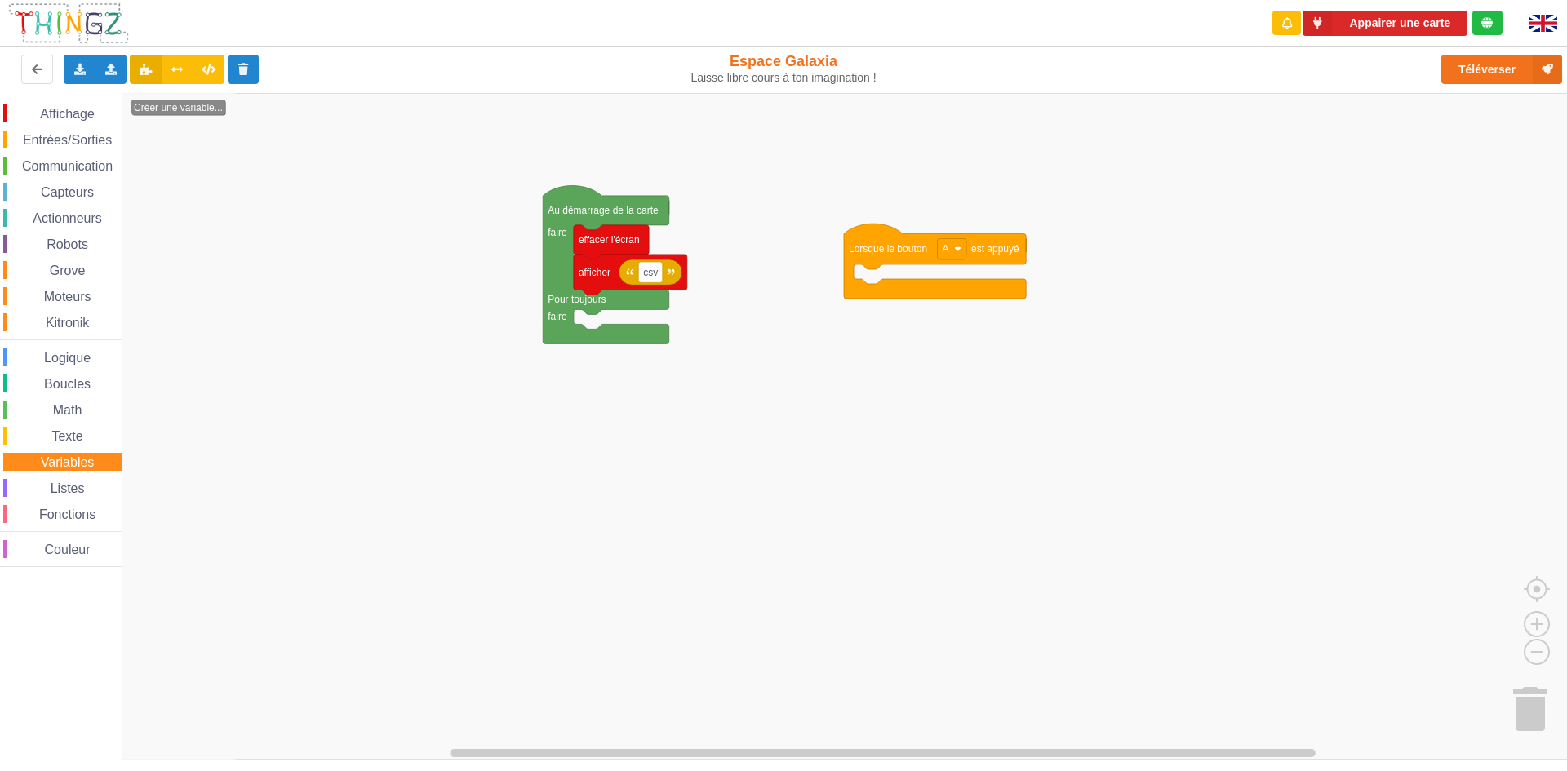
click at [77, 434] on span "Texte" at bounding box center [67, 436] width 36 height 14
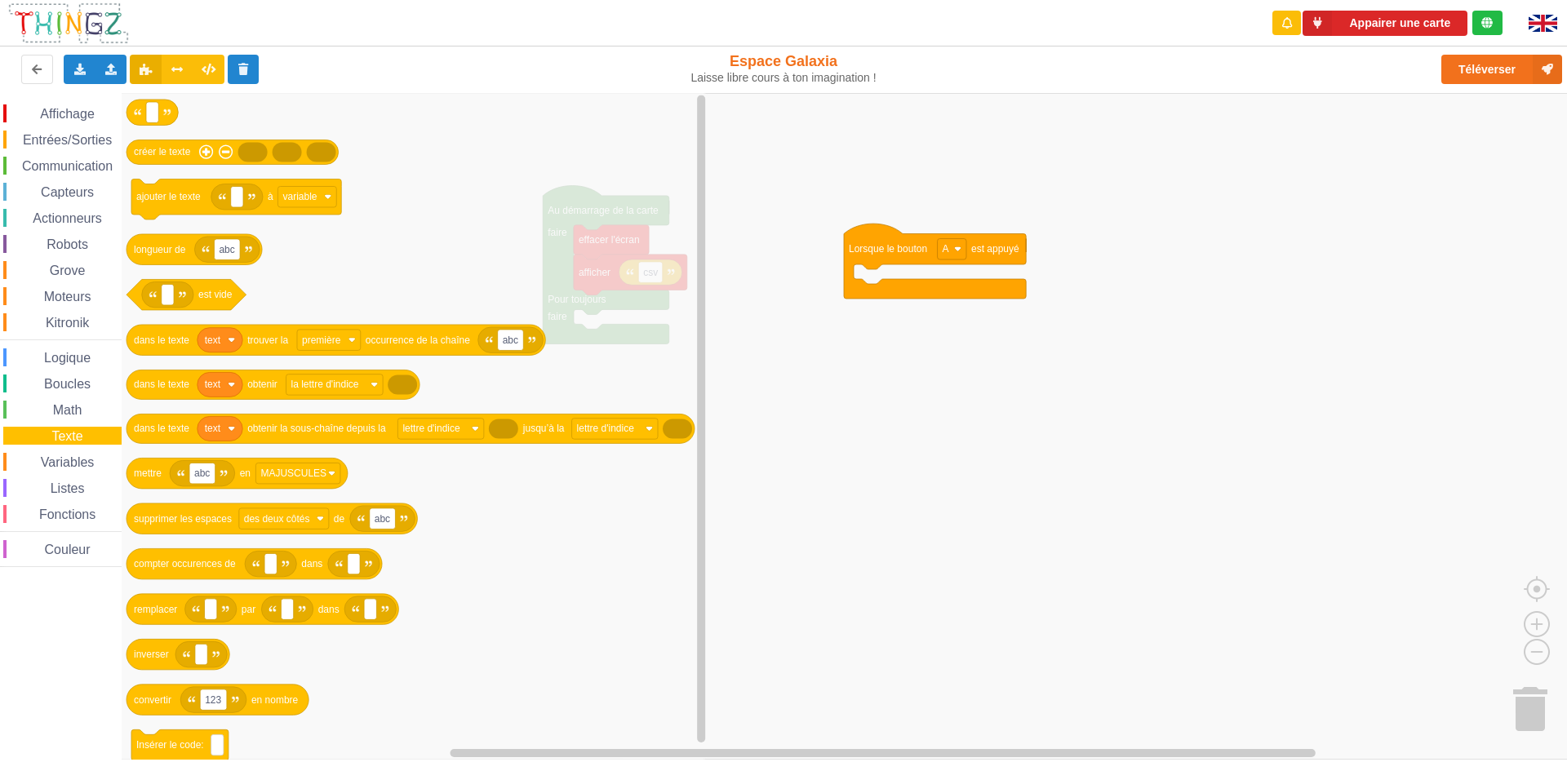
click at [81, 465] on span "Variables" at bounding box center [67, 463] width 59 height 14
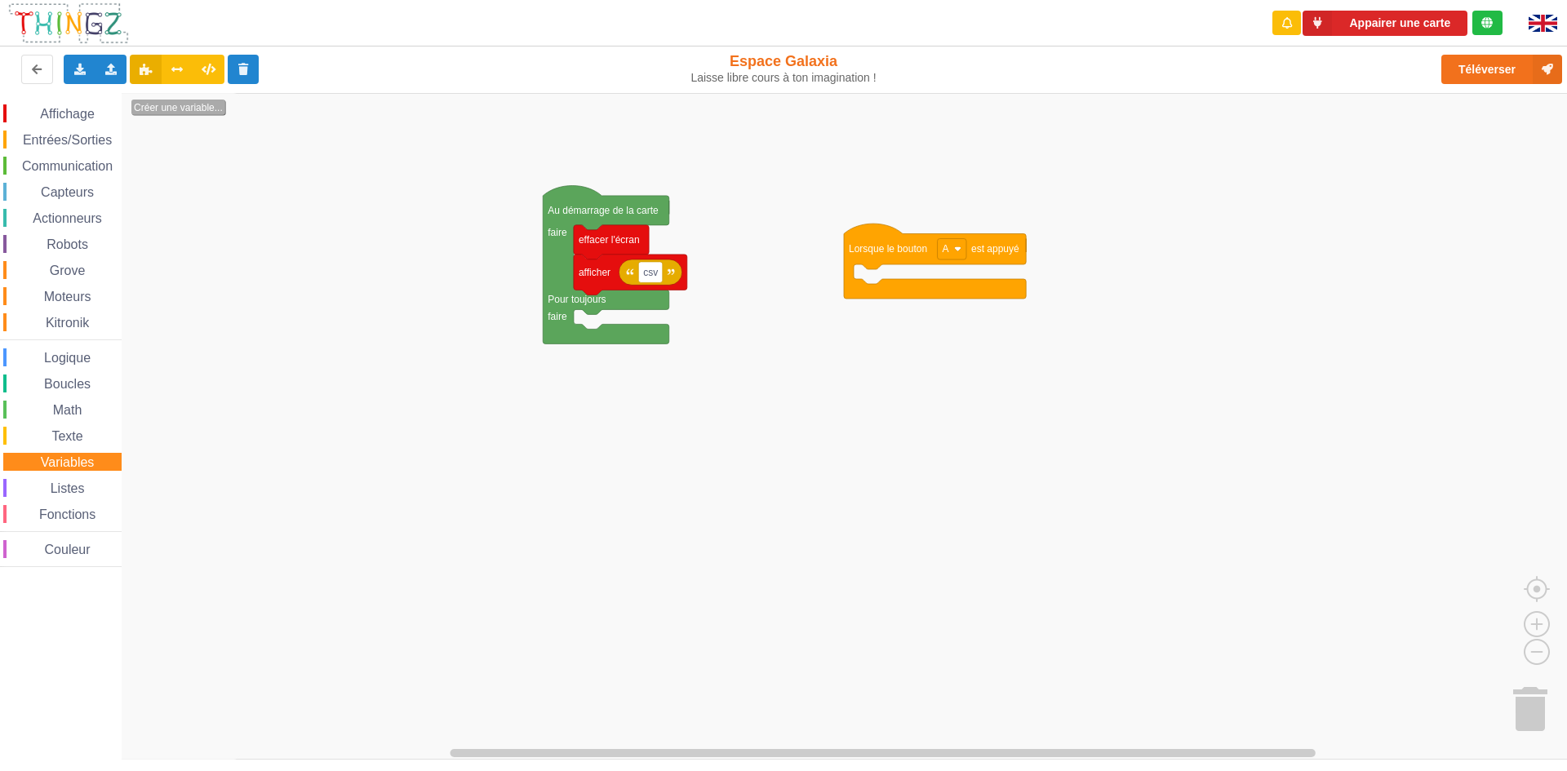
click at [184, 111] on text "Créer une variable..." at bounding box center [178, 107] width 89 height 11
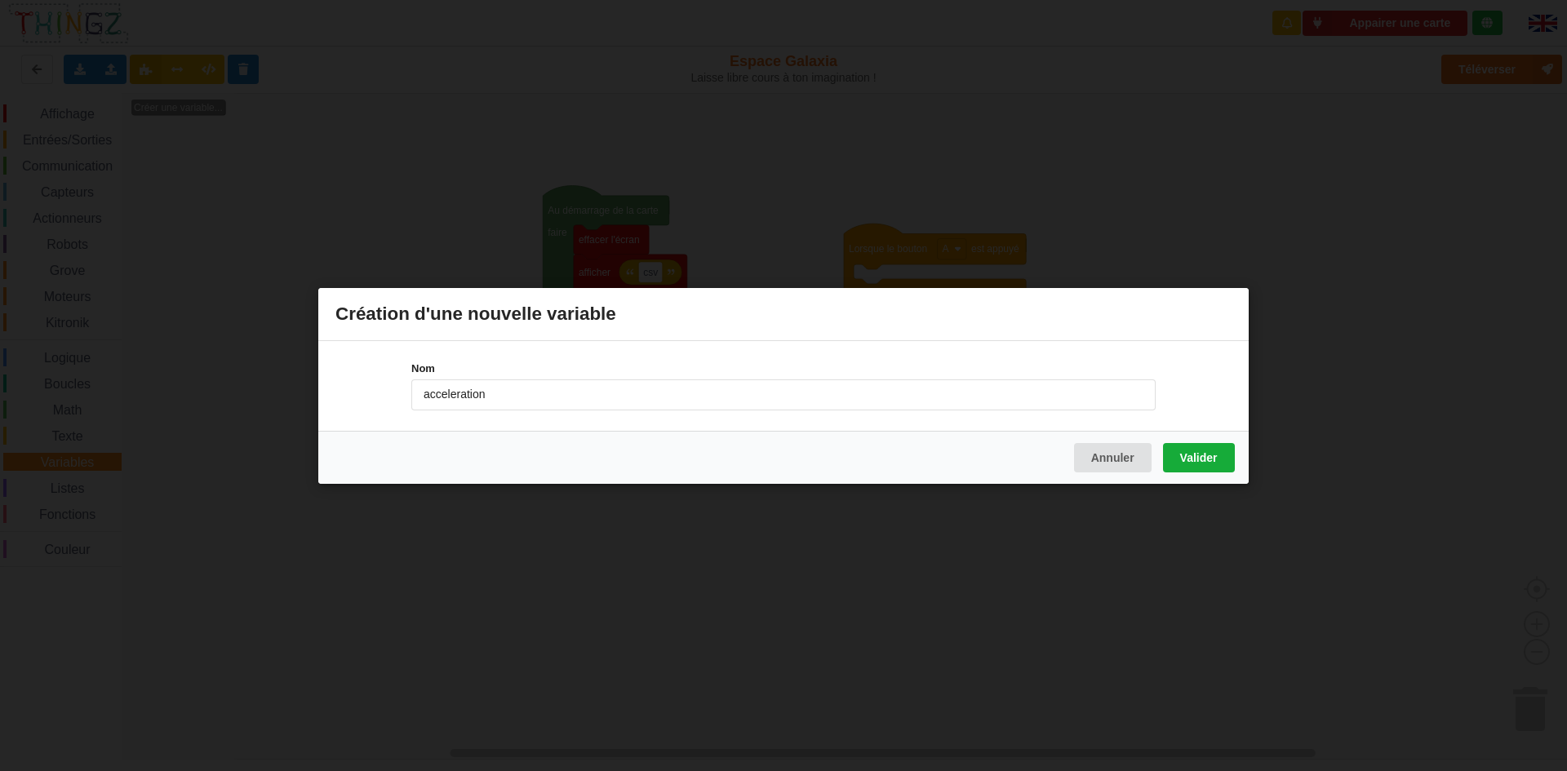
type input "acceleration"
click at [1223, 465] on button "Valider" at bounding box center [1199, 456] width 72 height 29
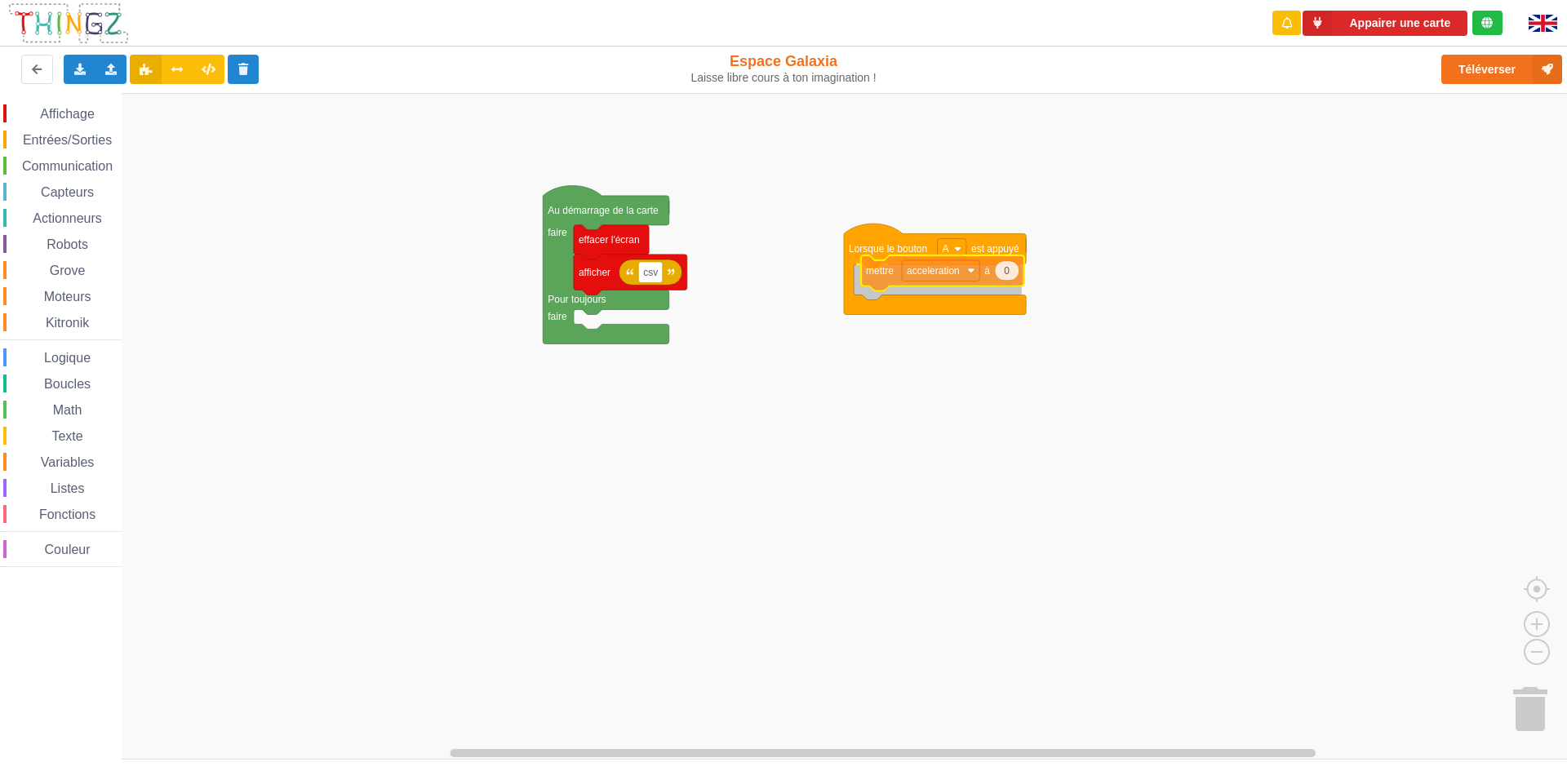
click at [892, 276] on div "Affichage Entrées/Sorties Communication Capteurs Actionneurs Robots Grove Moteu…" at bounding box center [789, 426] width 1579 height 667
click at [87, 467] on span "Variables" at bounding box center [67, 463] width 59 height 14
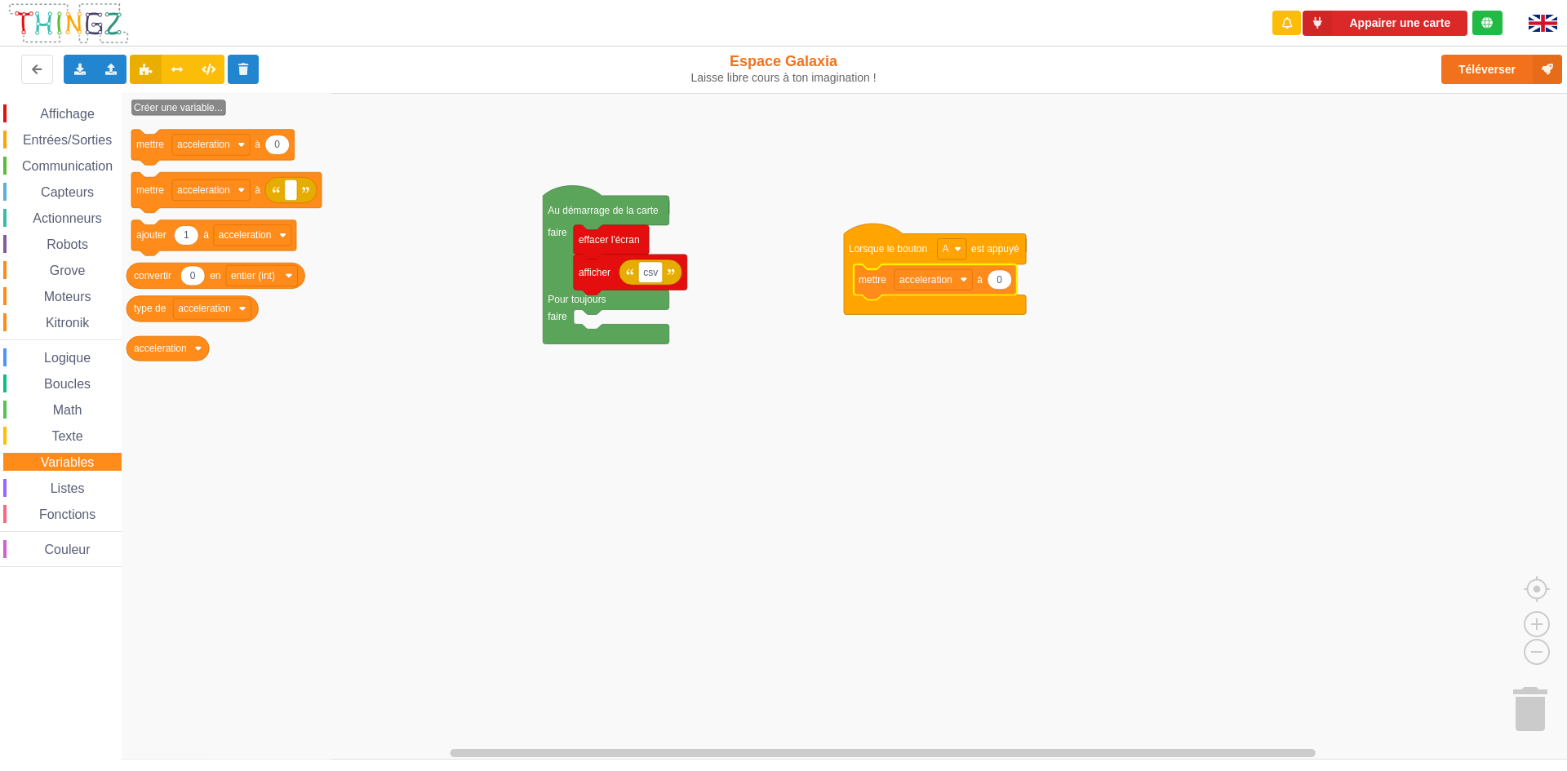
click at [49, 180] on div "Affichage Entrées/Sorties Communication Capteurs Actionneurs Robots Grove Moteu…" at bounding box center [61, 335] width 122 height 463
click at [52, 189] on span "Capteurs" at bounding box center [67, 192] width 58 height 14
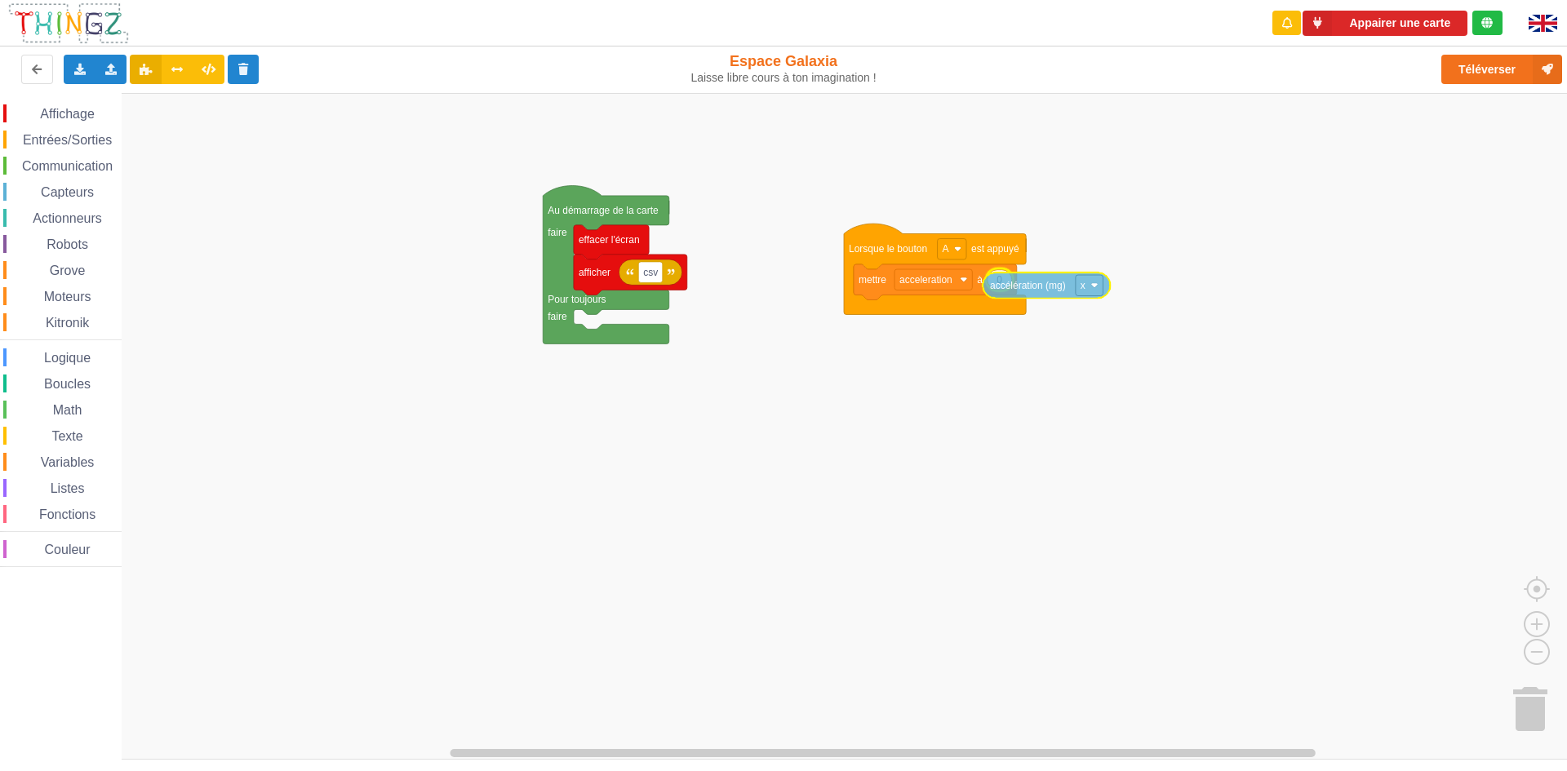
click at [1053, 291] on div "Affichage Entrées/Sorties Communication Capteurs Actionneurs Robots Grove Moteu…" at bounding box center [789, 426] width 1579 height 667
click at [30, 108] on span "Espace de travail de Blocky" at bounding box center [30, 114] width 13 height 13
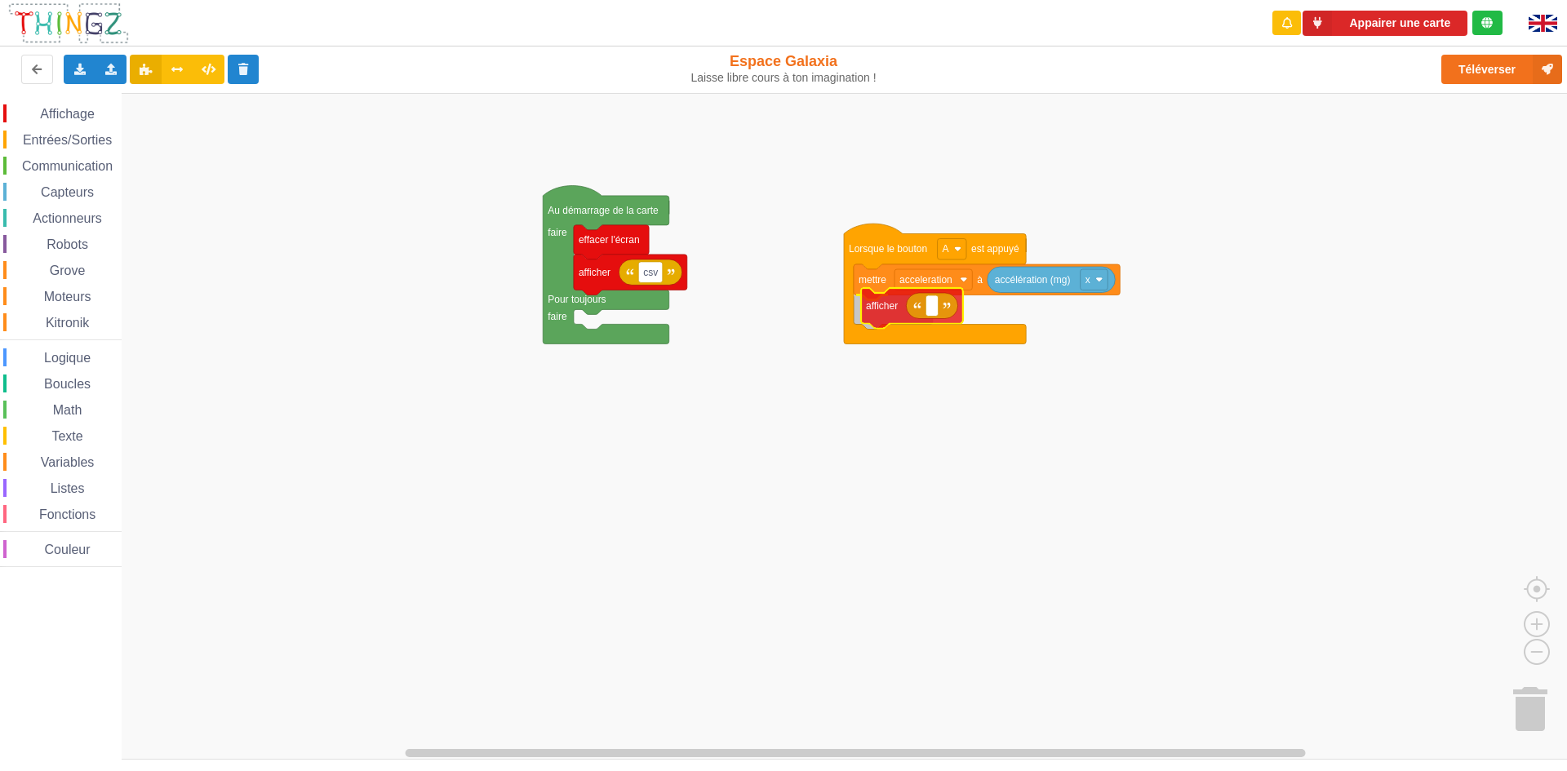
click at [887, 323] on div "Affichage Entrées/Sorties Communication Capteurs Actionneurs Robots Grove Moteu…" at bounding box center [789, 426] width 1579 height 667
click at [916, 320] on icon "Espace de travail de Blocky" at bounding box center [924, 313] width 51 height 26
click at [51, 114] on span "Affichage" at bounding box center [67, 114] width 59 height 14
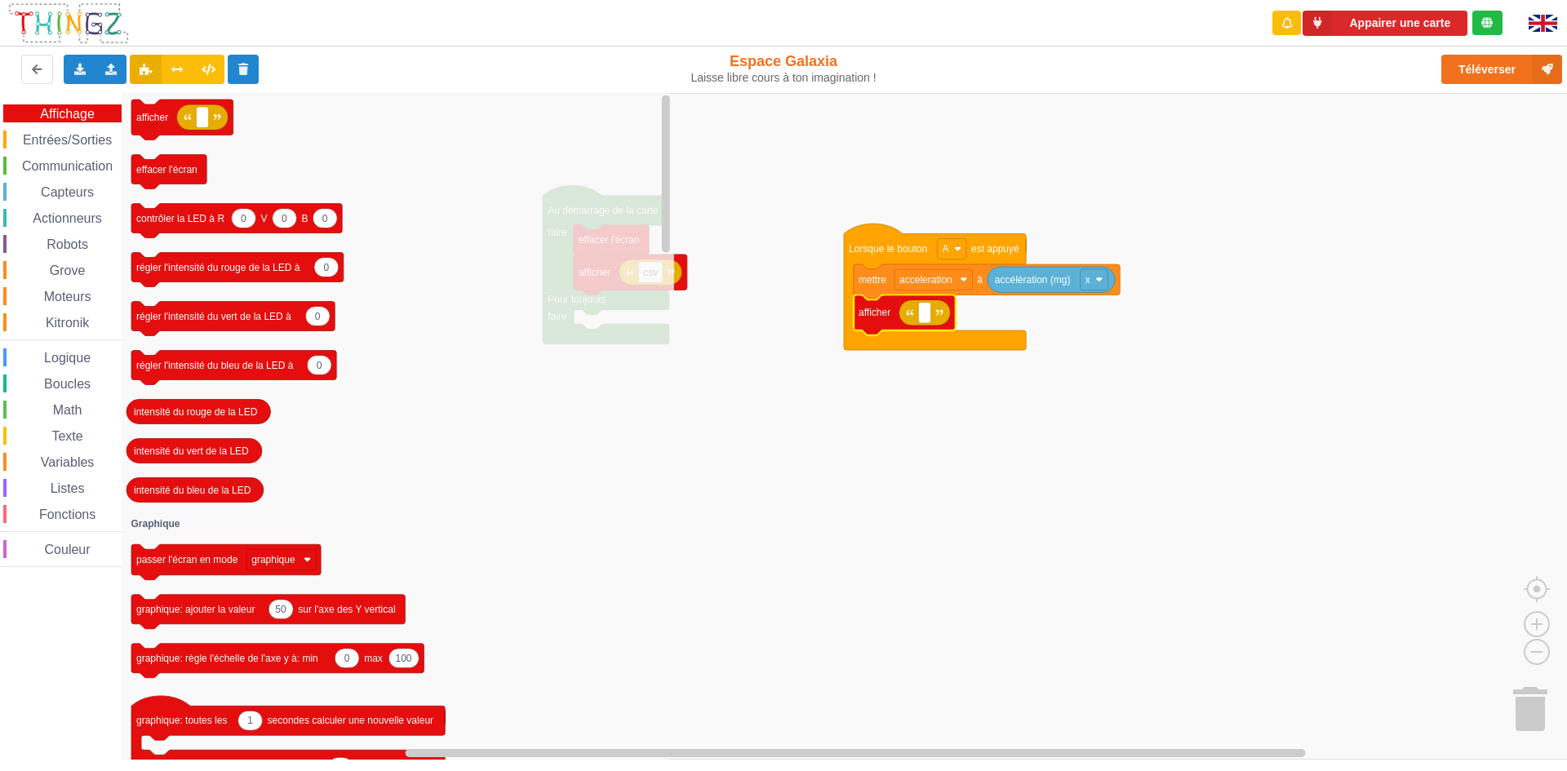
click at [65, 455] on div "Variables" at bounding box center [62, 462] width 118 height 18
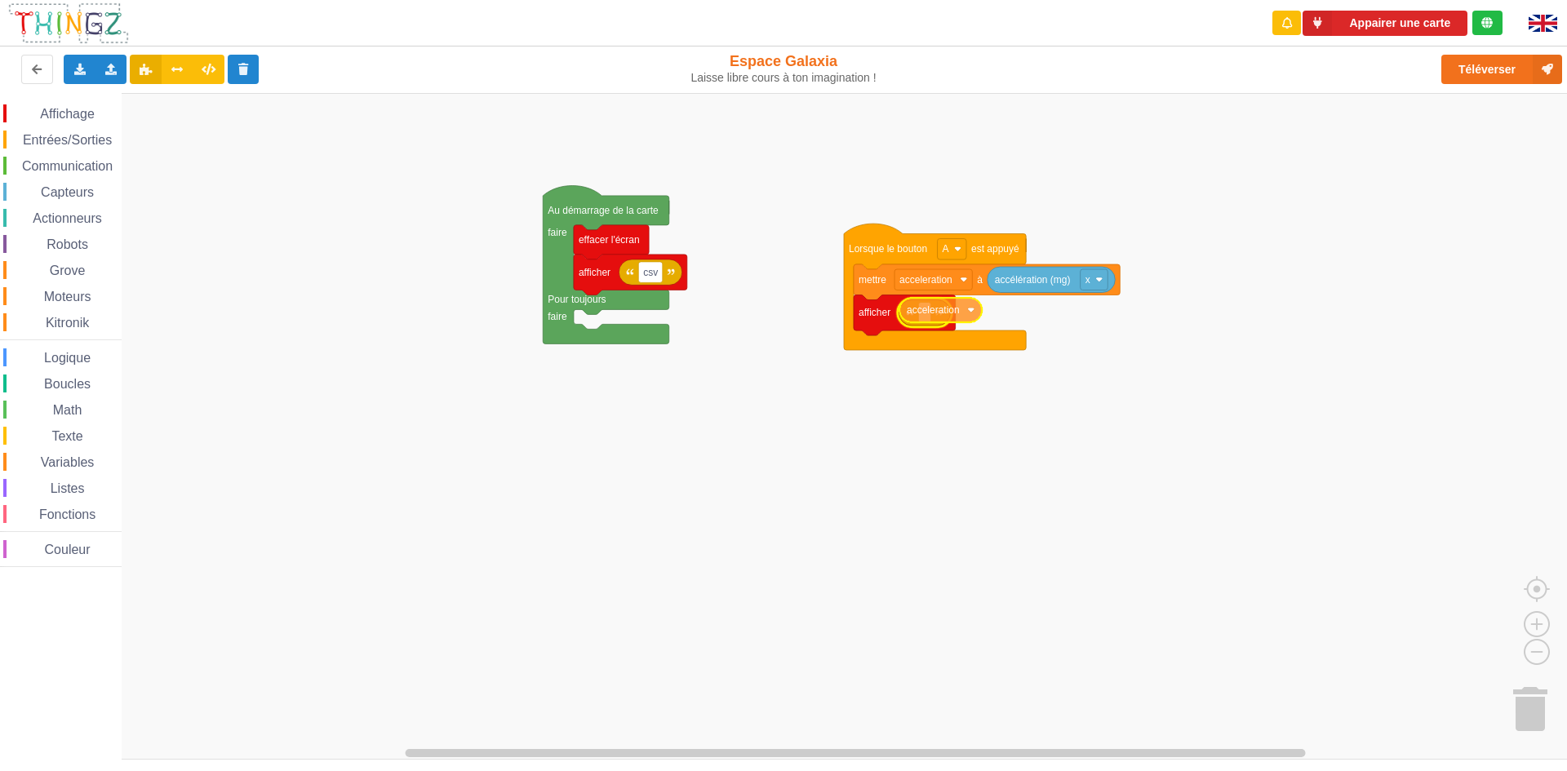
click at [954, 302] on div "Affichage Entrées/Sorties Communication Capteurs Actionneurs Robots Grove Moteu…" at bounding box center [789, 426] width 1579 height 667
click at [60, 454] on div "Variables" at bounding box center [62, 462] width 118 height 18
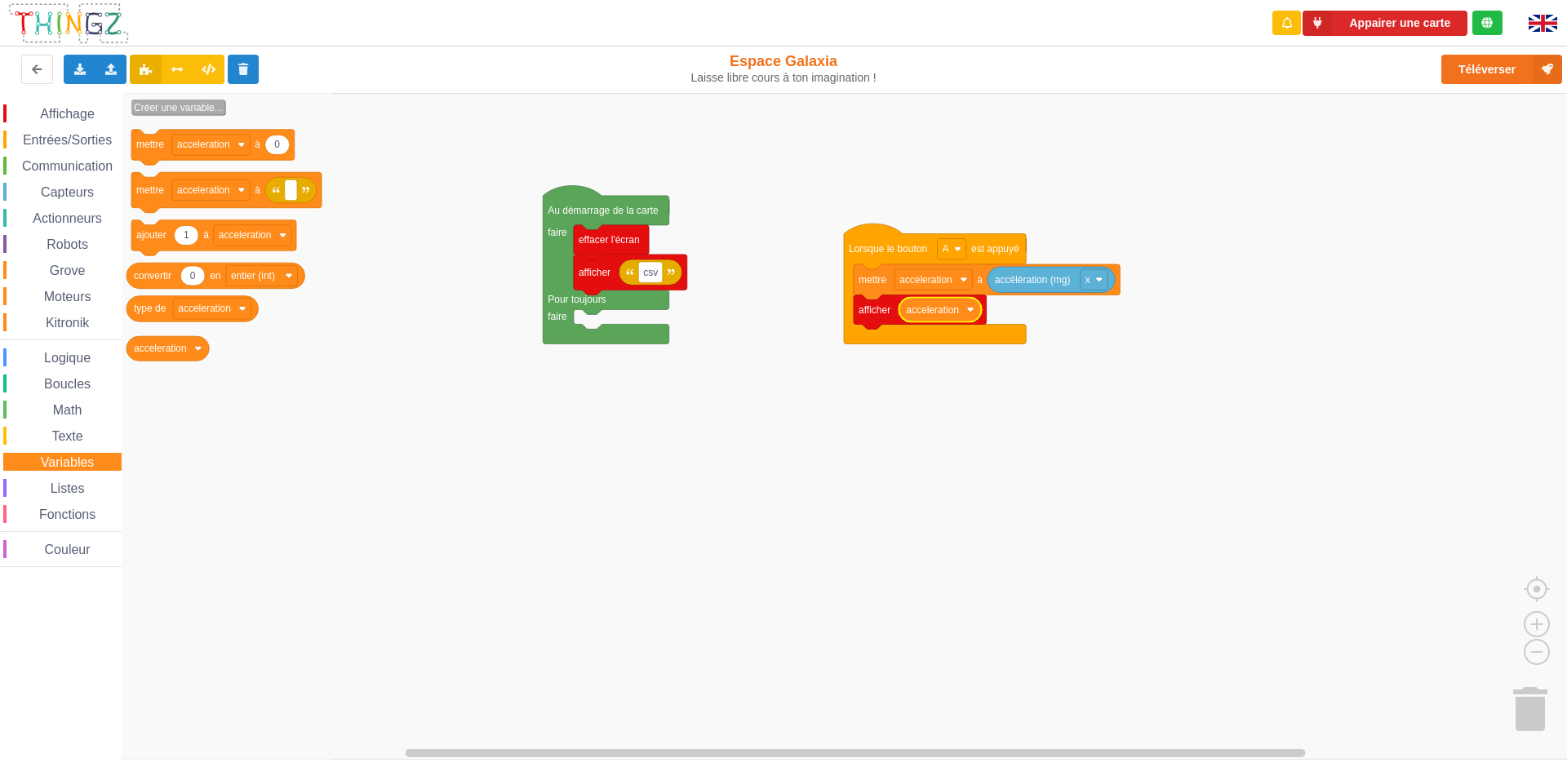
click at [171, 115] on rect "Espace de travail de Blocky" at bounding box center [179, 108] width 94 height 16
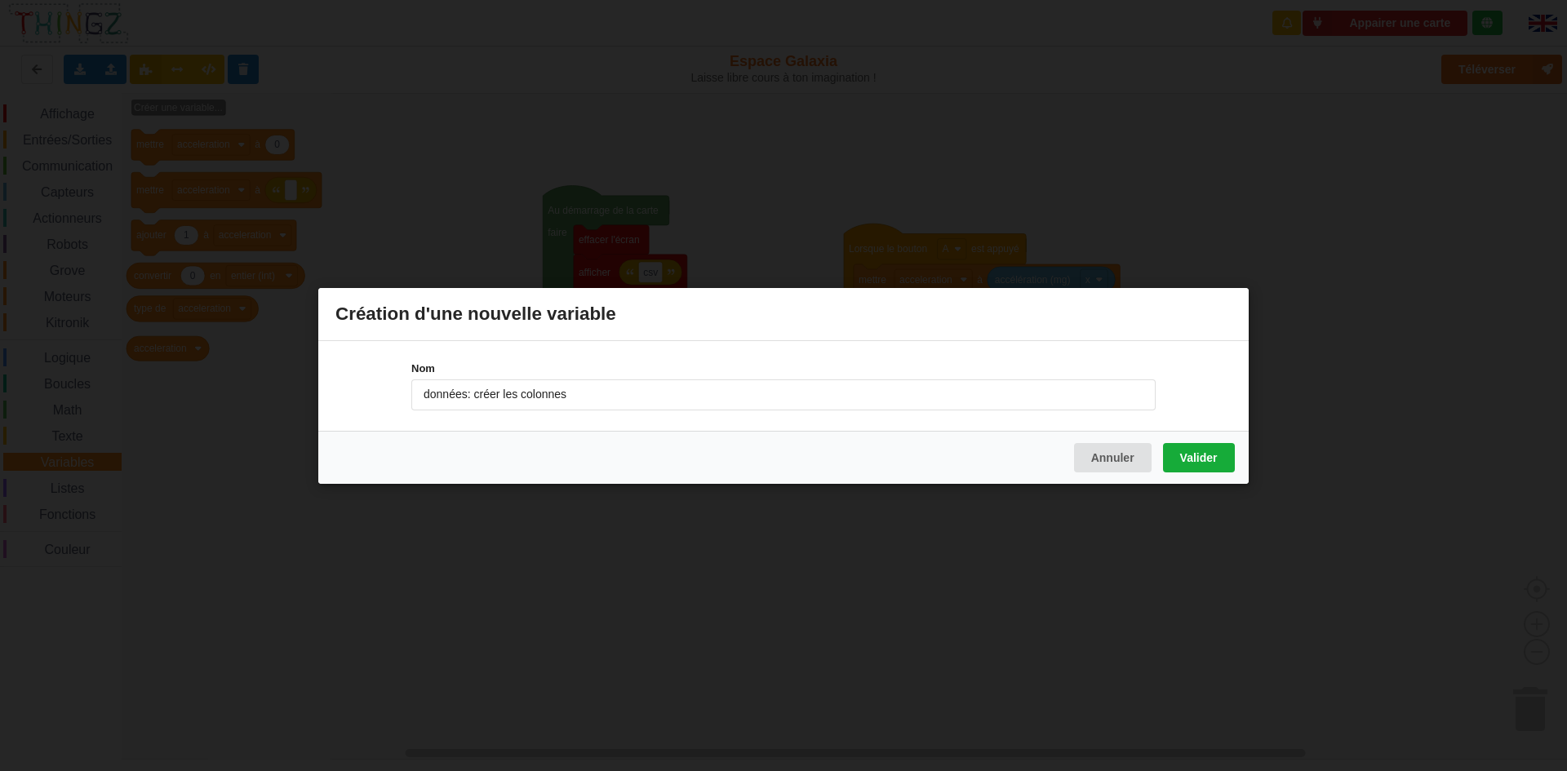
type input "données: créer les colonnes"
click at [1225, 462] on button "Valider" at bounding box center [1199, 456] width 72 height 29
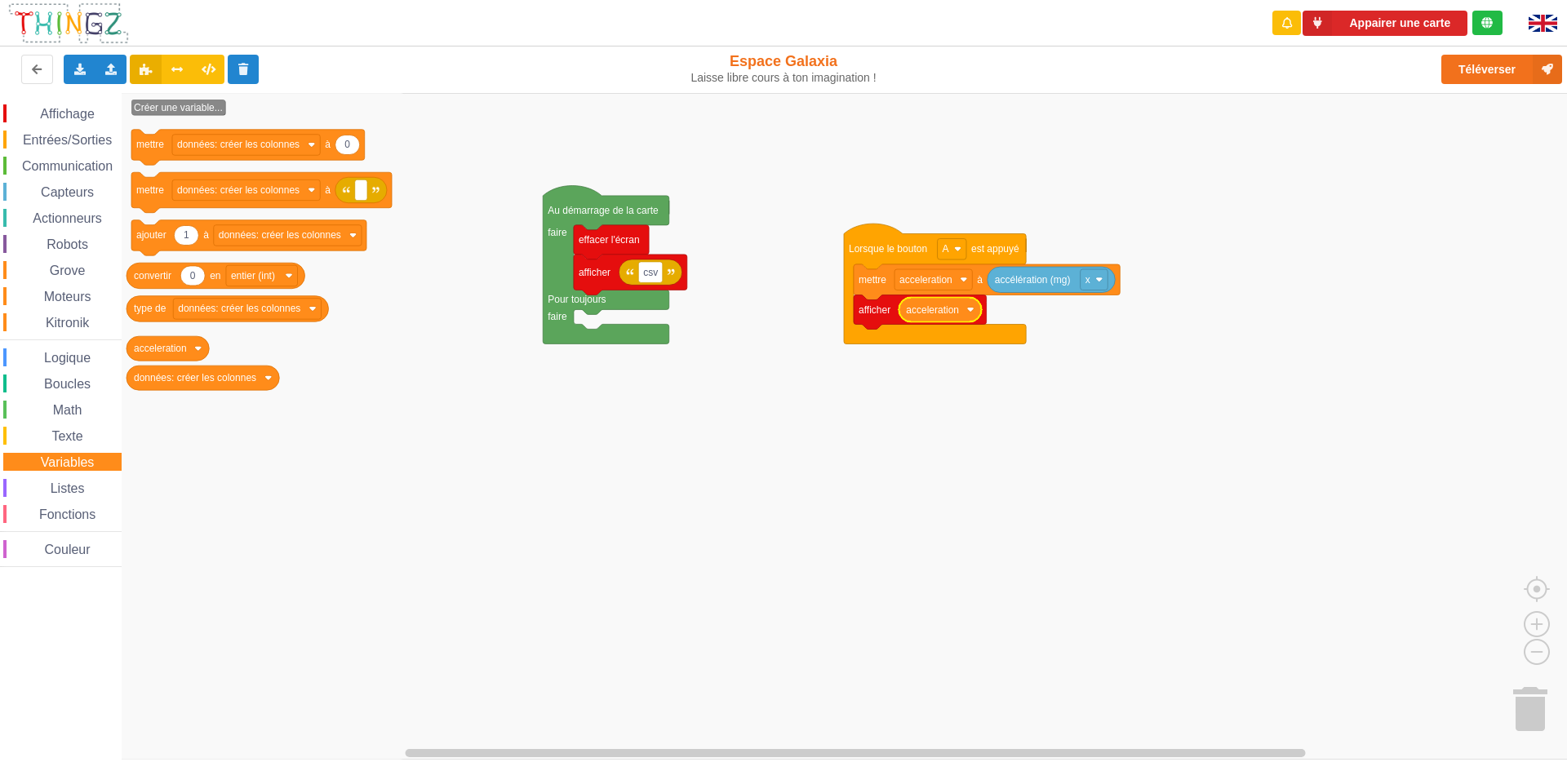
click at [282, 424] on icon "Espace de travail de Blocky" at bounding box center [264, 426] width 285 height 667
click at [39, 159] on span "Communication" at bounding box center [68, 166] width 96 height 14
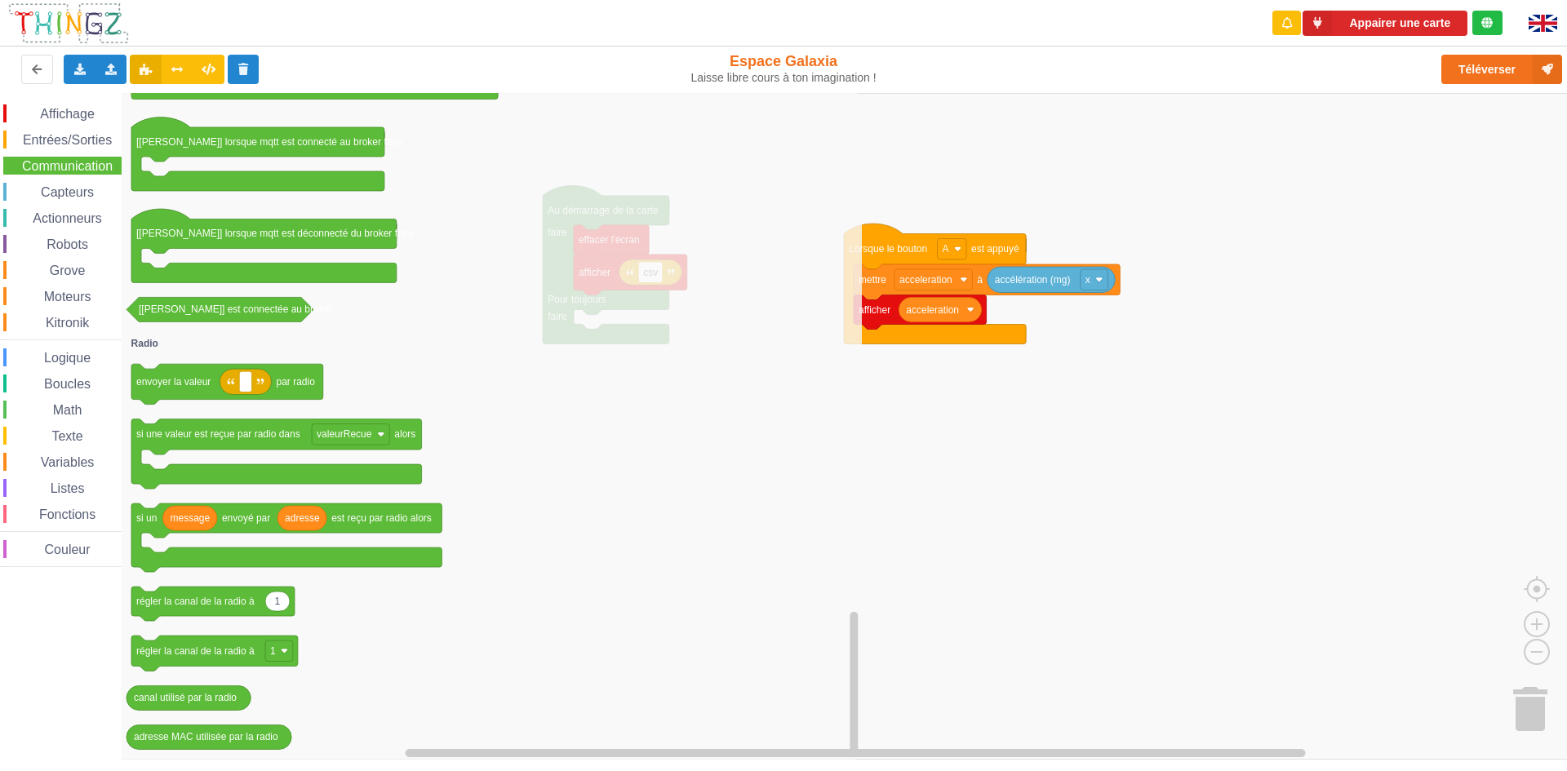
click at [76, 401] on div "Math" at bounding box center [62, 410] width 118 height 18
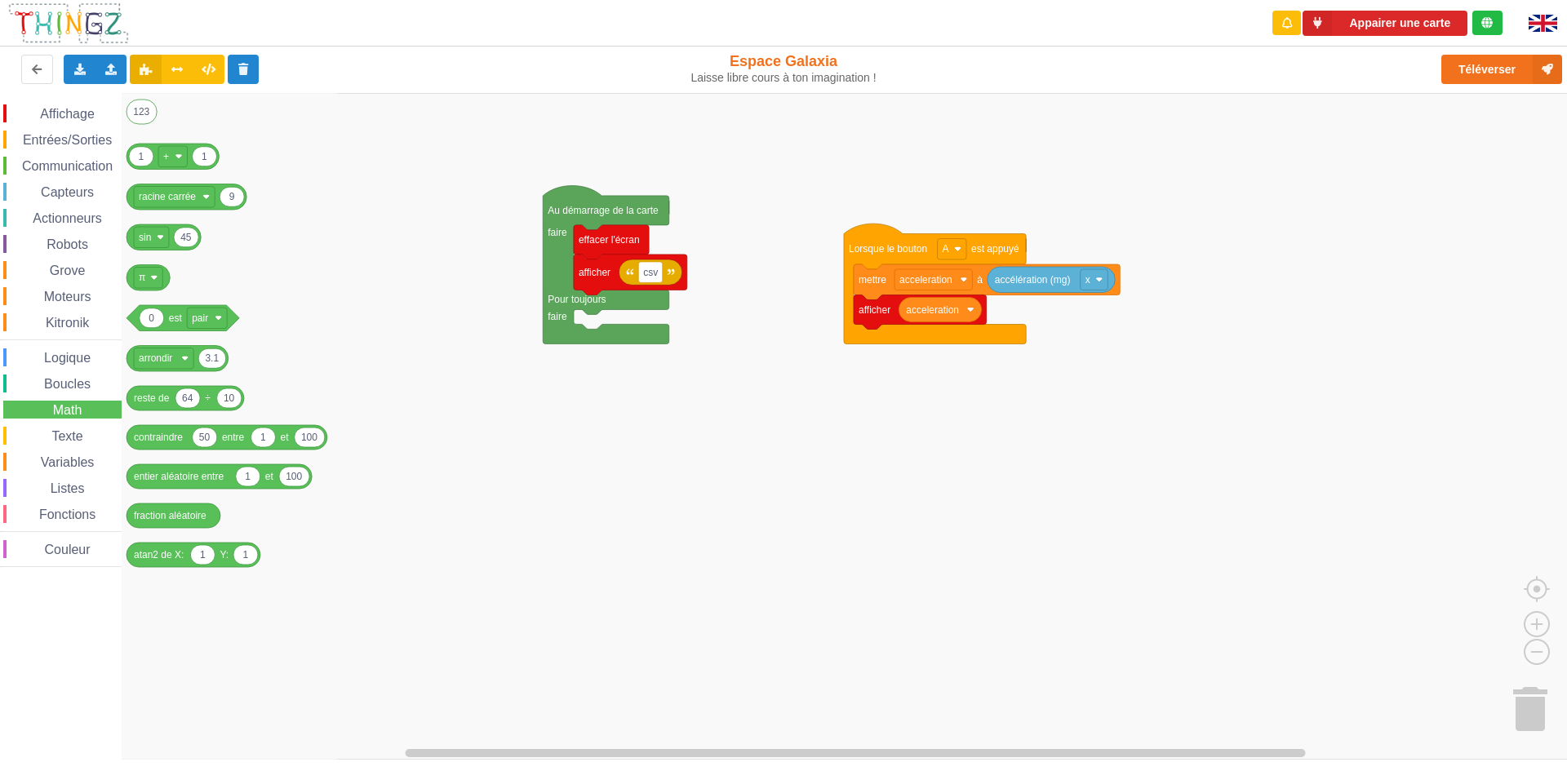
click at [164, 453] on icon "Espace de travail de Blocky" at bounding box center [232, 426] width 220 height 667
click at [93, 441] on div "Texte" at bounding box center [62, 436] width 118 height 18
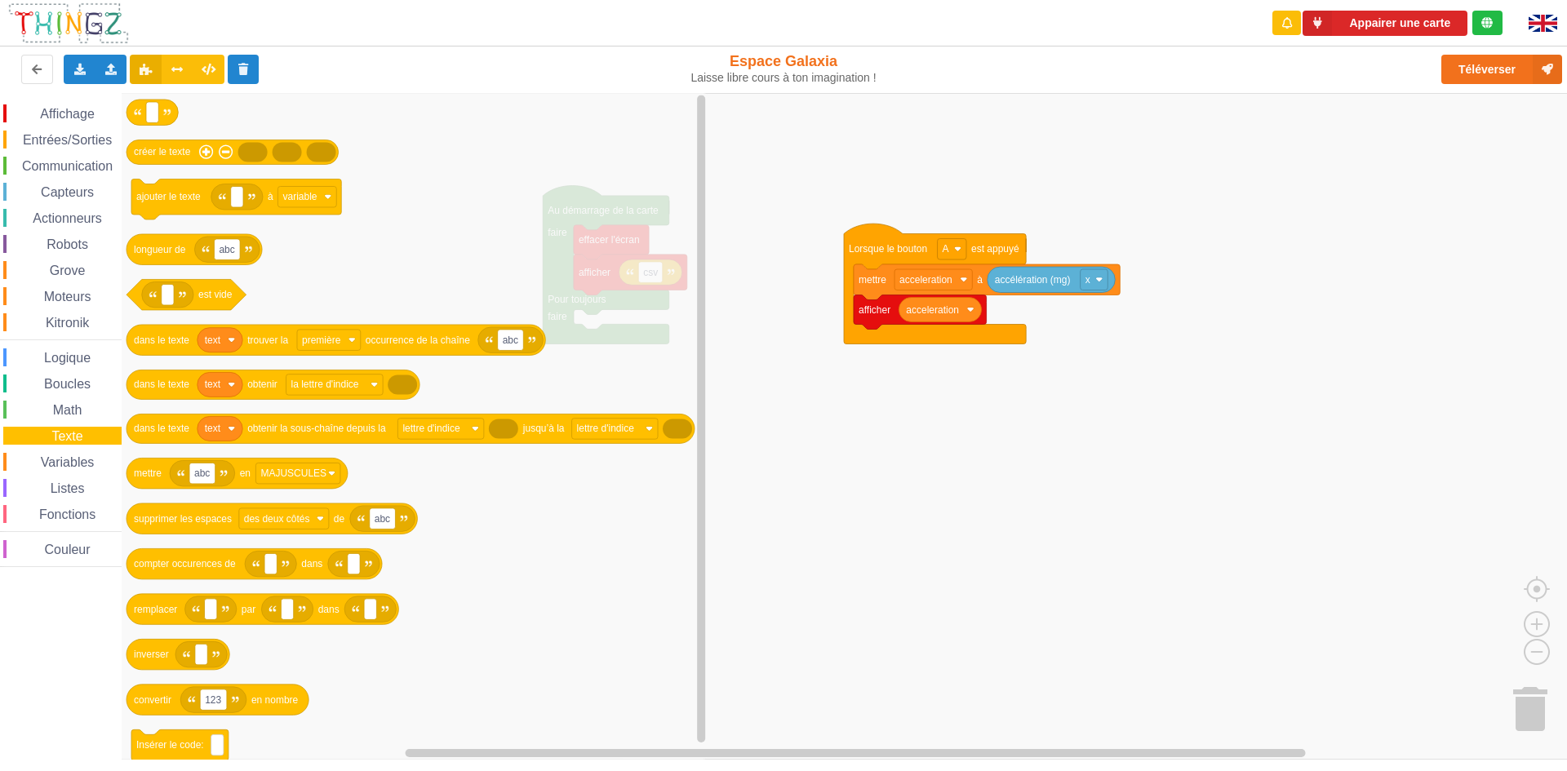
click at [80, 412] on span "Math" at bounding box center [68, 410] width 34 height 14
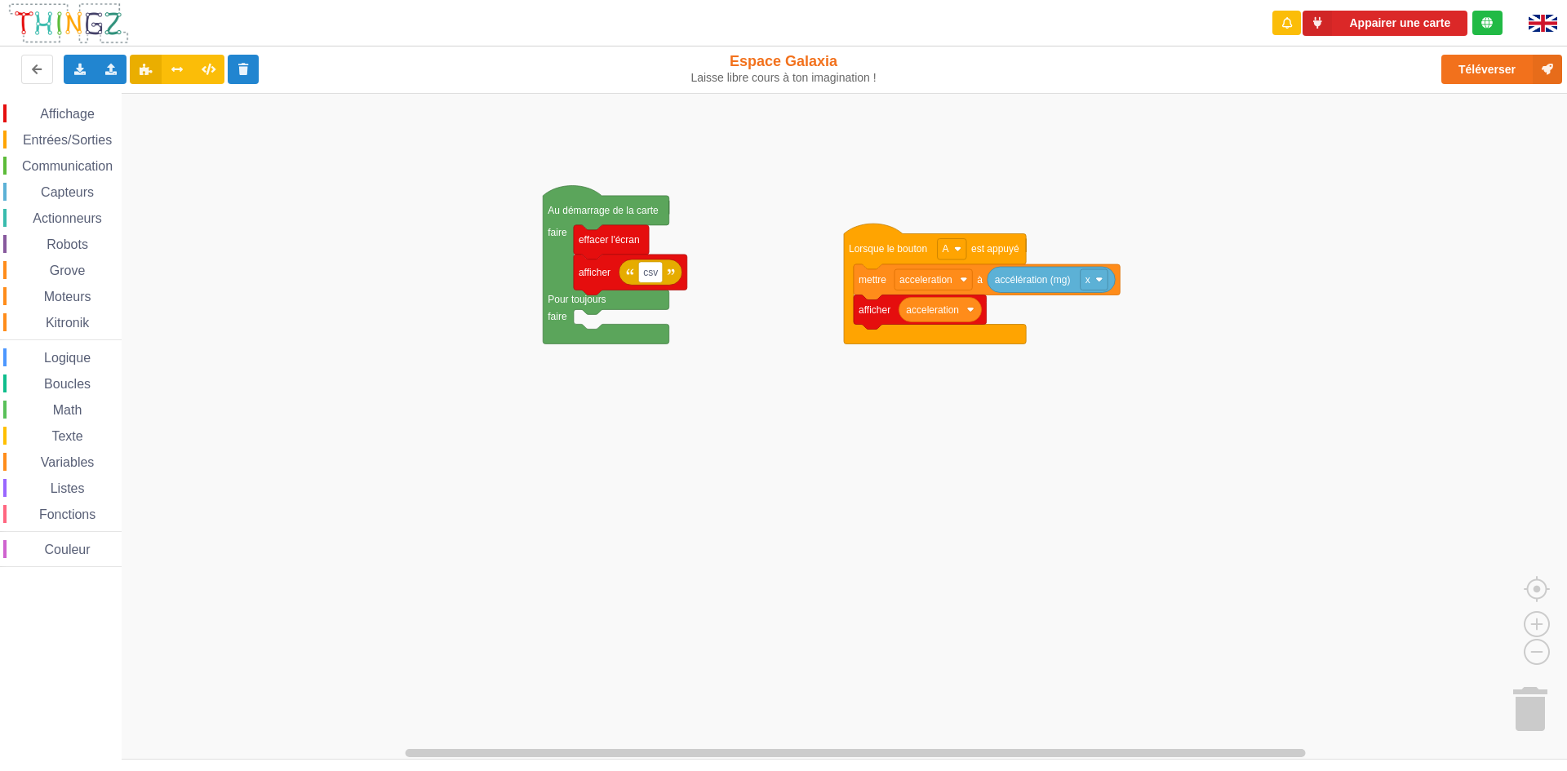
click at [72, 171] on span "Communication" at bounding box center [68, 166] width 96 height 14
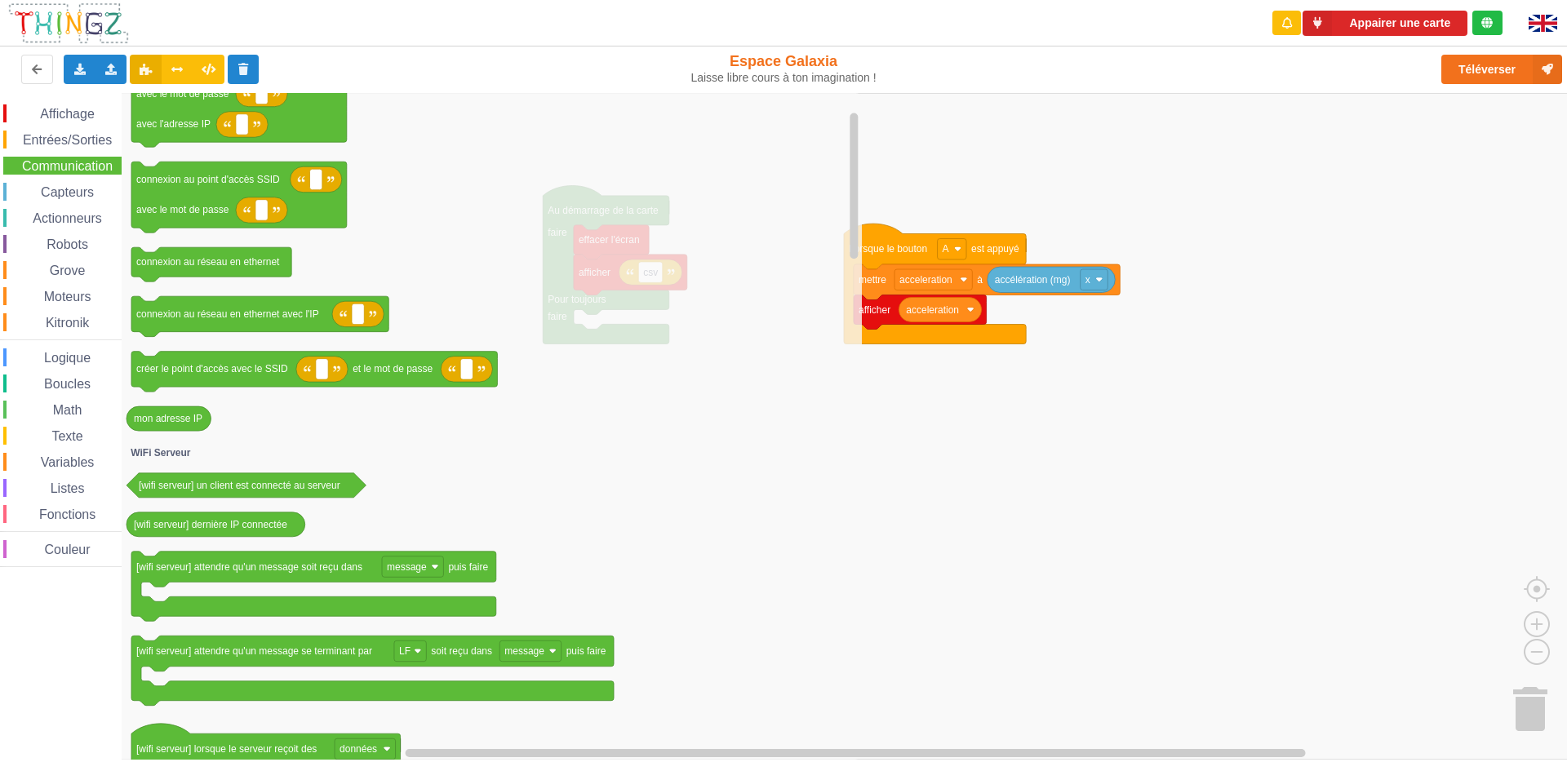
click at [230, 433] on icon "Espace de travail de Blocky" at bounding box center [492, 426] width 740 height 667
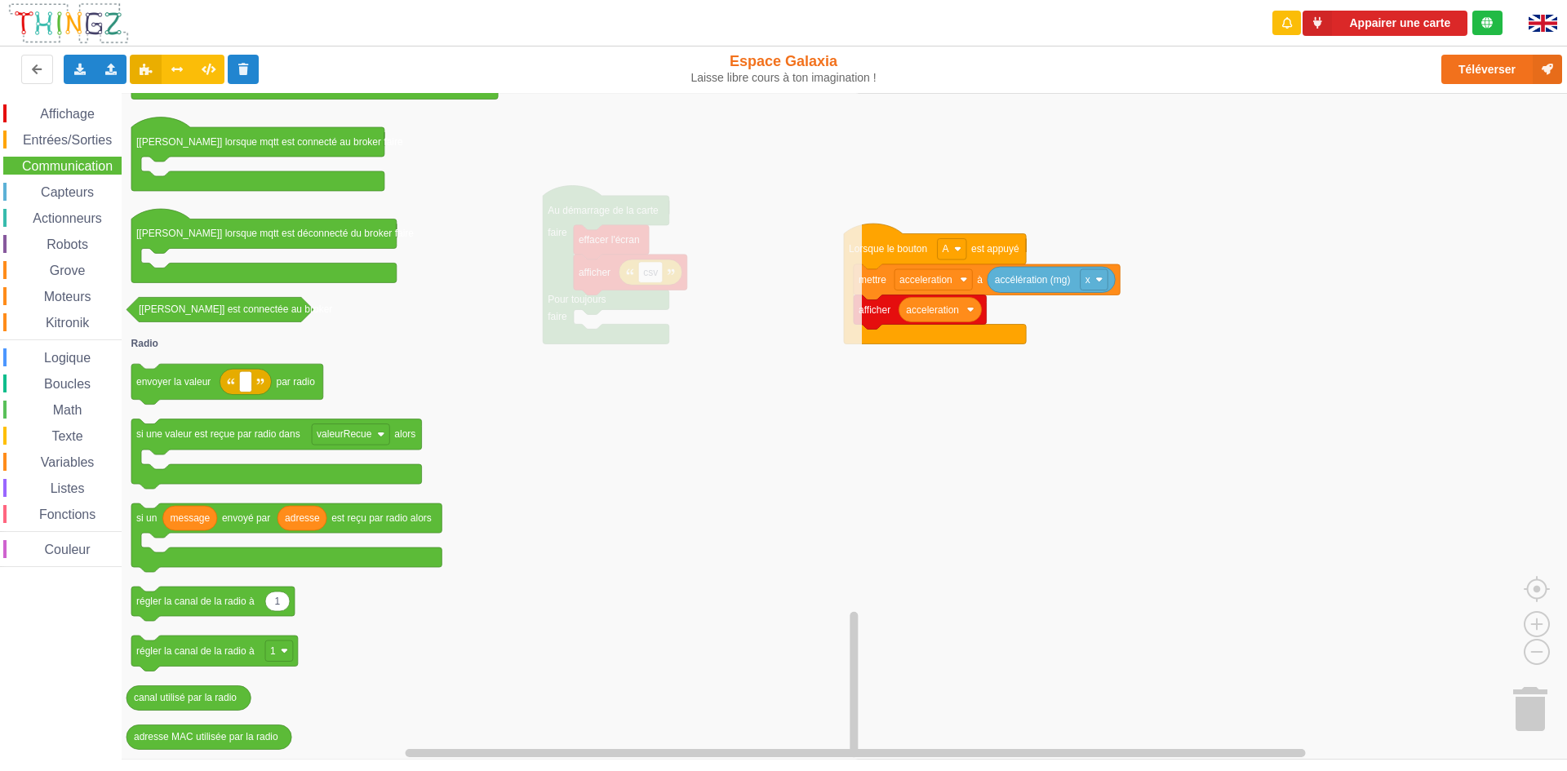
click at [434, 443] on icon "Espace de travail de Blocky" at bounding box center [492, 426] width 740 height 667
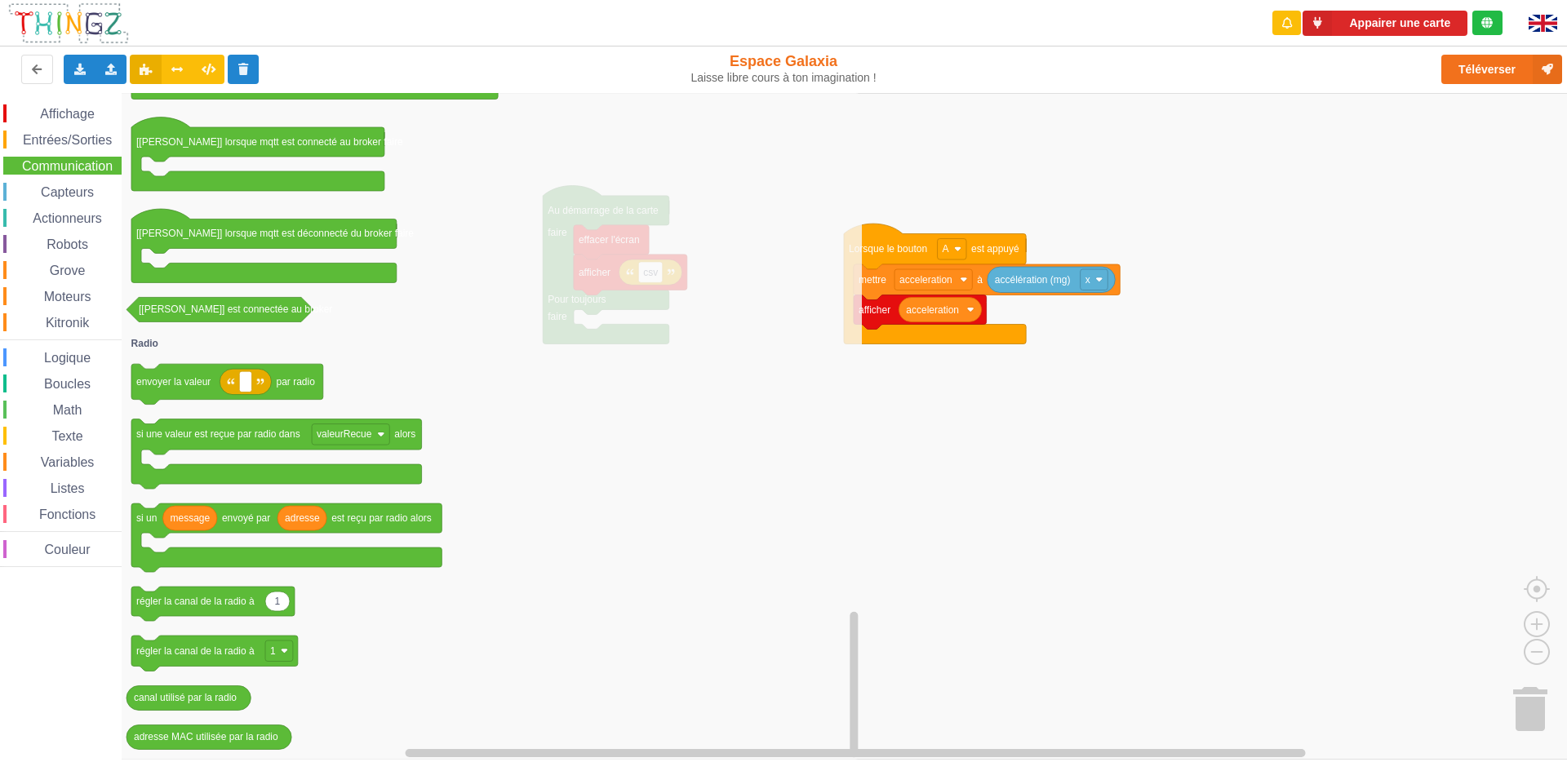
click at [434, 443] on icon "Espace de travail de Blocky" at bounding box center [492, 426] width 740 height 667
click at [946, 386] on rect "Espace de travail de Blocky" at bounding box center [789, 426] width 1579 height 667
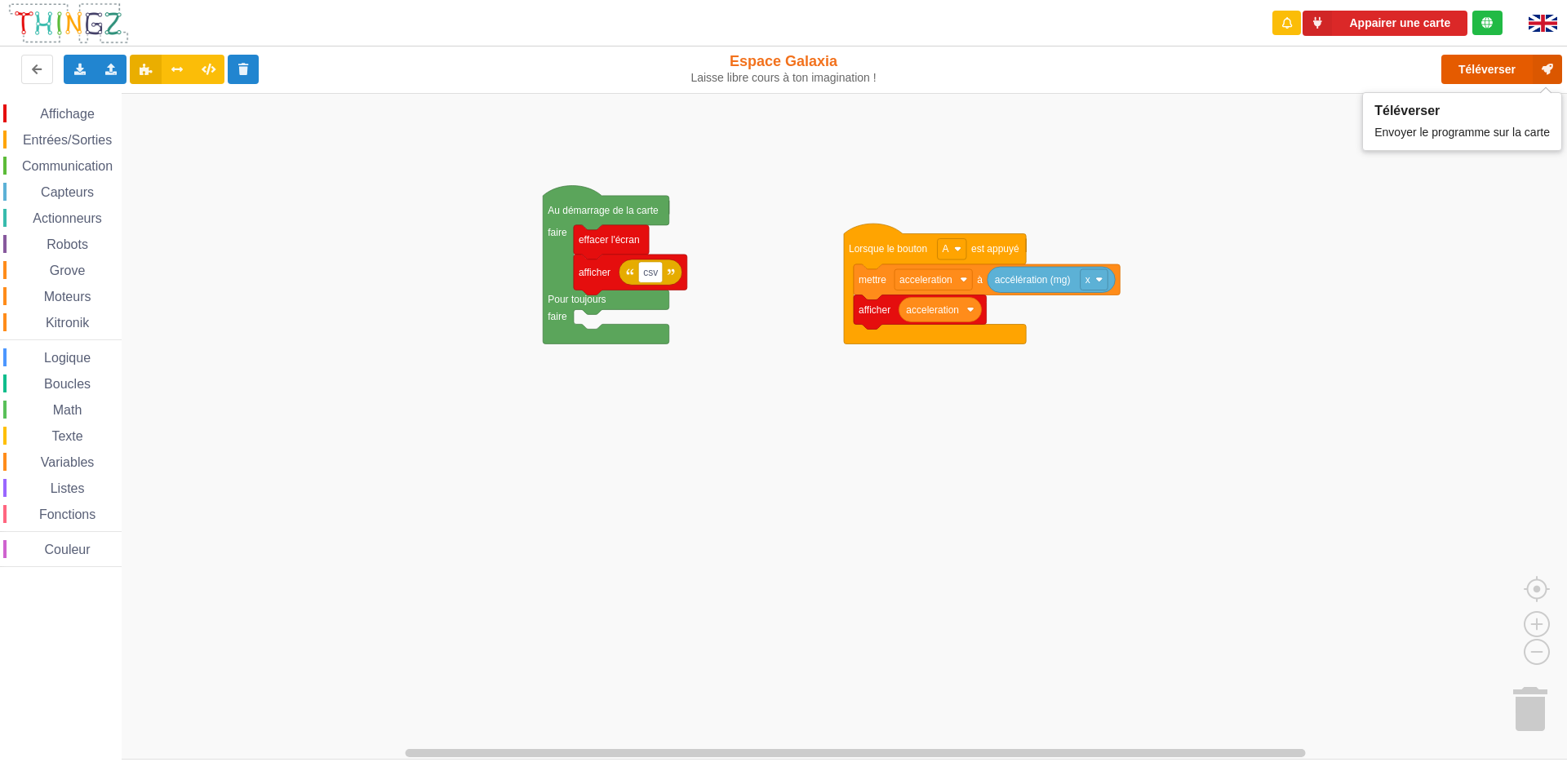
click at [1478, 66] on button "Téléverser" at bounding box center [1502, 69] width 121 height 29
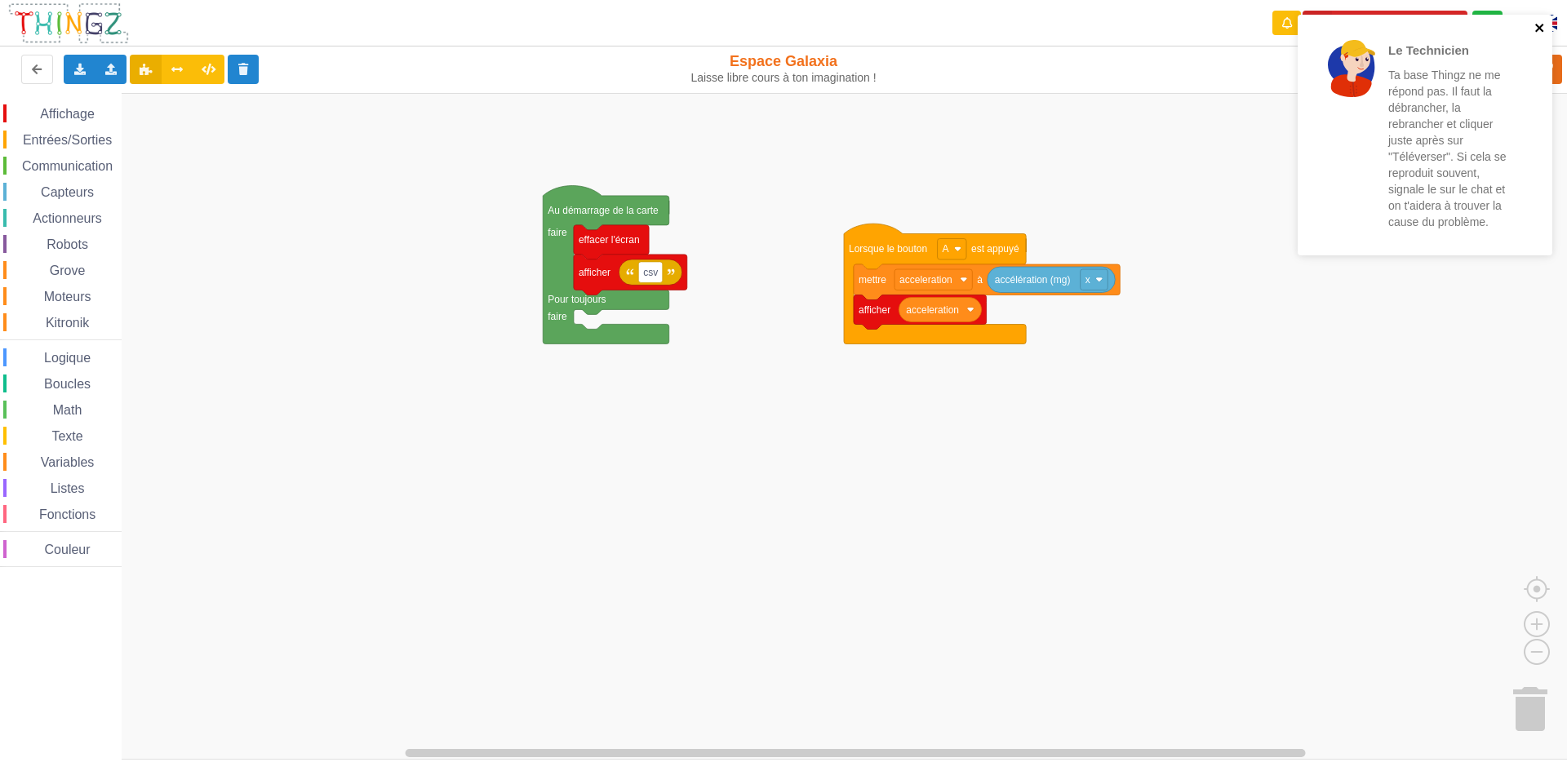
click at [1544, 24] on icon "close" at bounding box center [1540, 27] width 11 height 13
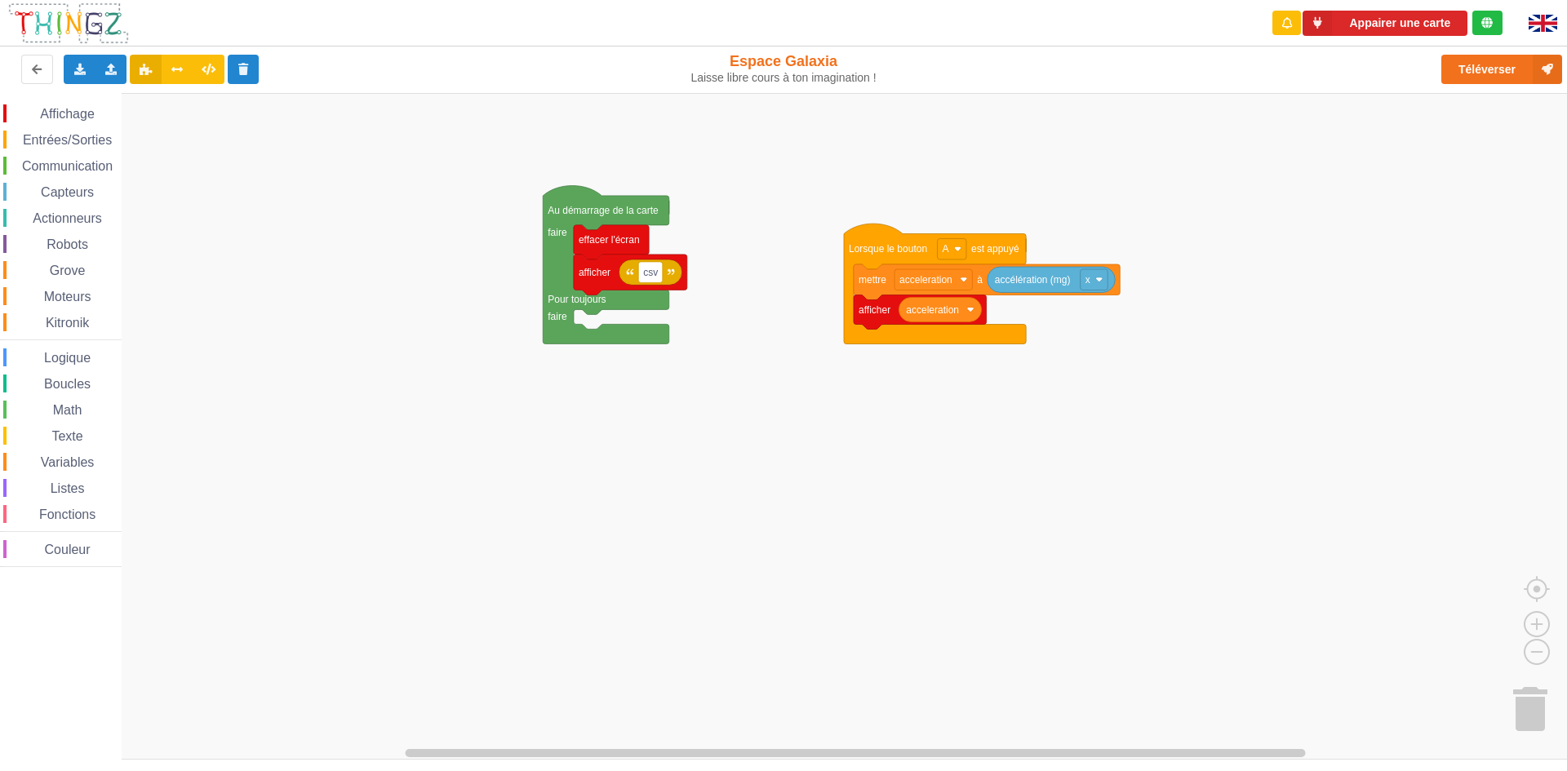
click at [1536, 64] on div "Le Technicien Ta base Thingz ne me répond pas. Il faut la débrancher, la rebran…" at bounding box center [1425, 140] width 261 height 259
click at [1514, 73] on button "Téléverser" at bounding box center [1502, 69] width 121 height 29
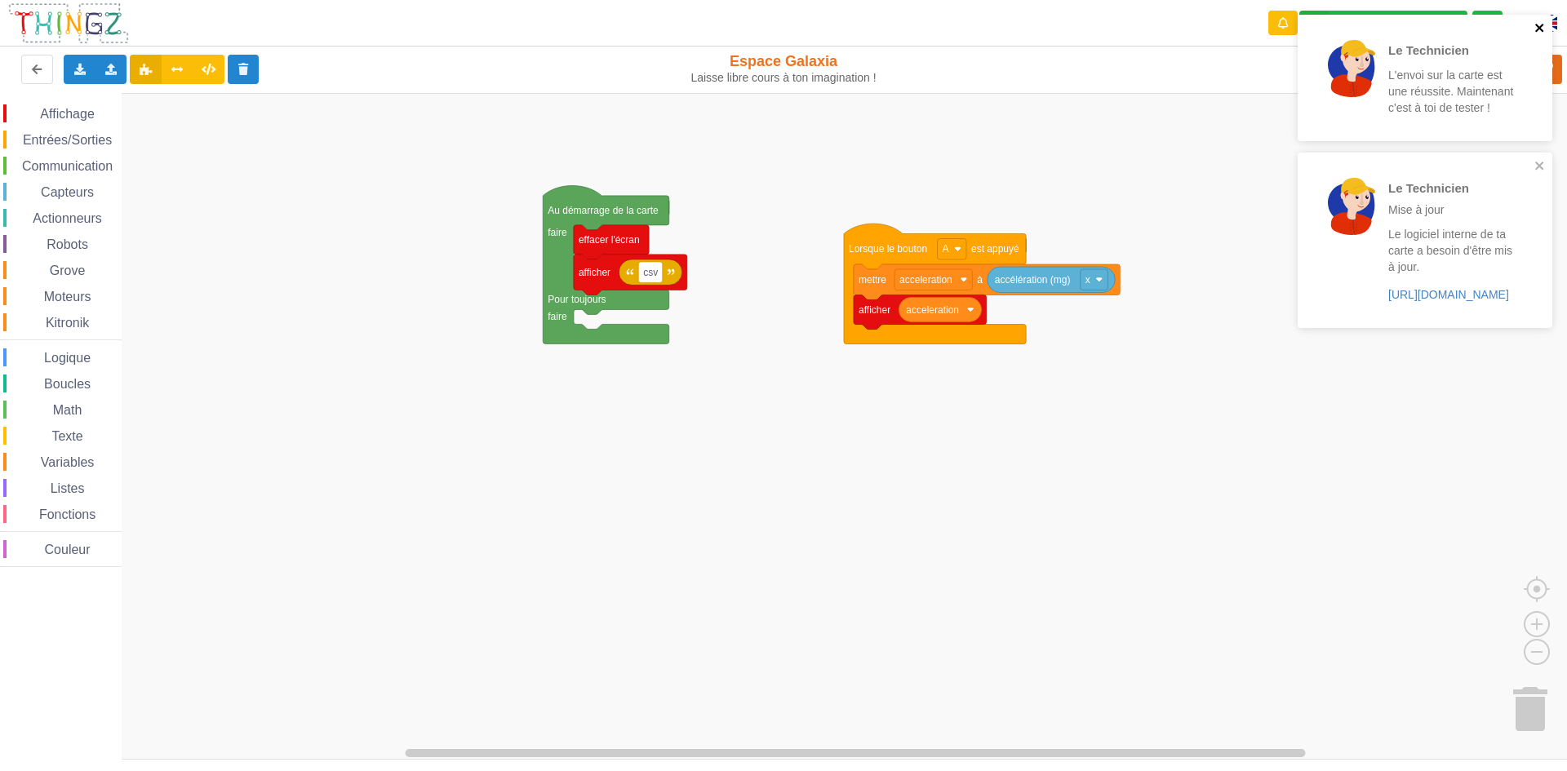
click at [1537, 30] on icon "close" at bounding box center [1540, 28] width 8 height 8
click at [1537, 27] on icon "close" at bounding box center [1540, 27] width 11 height 13
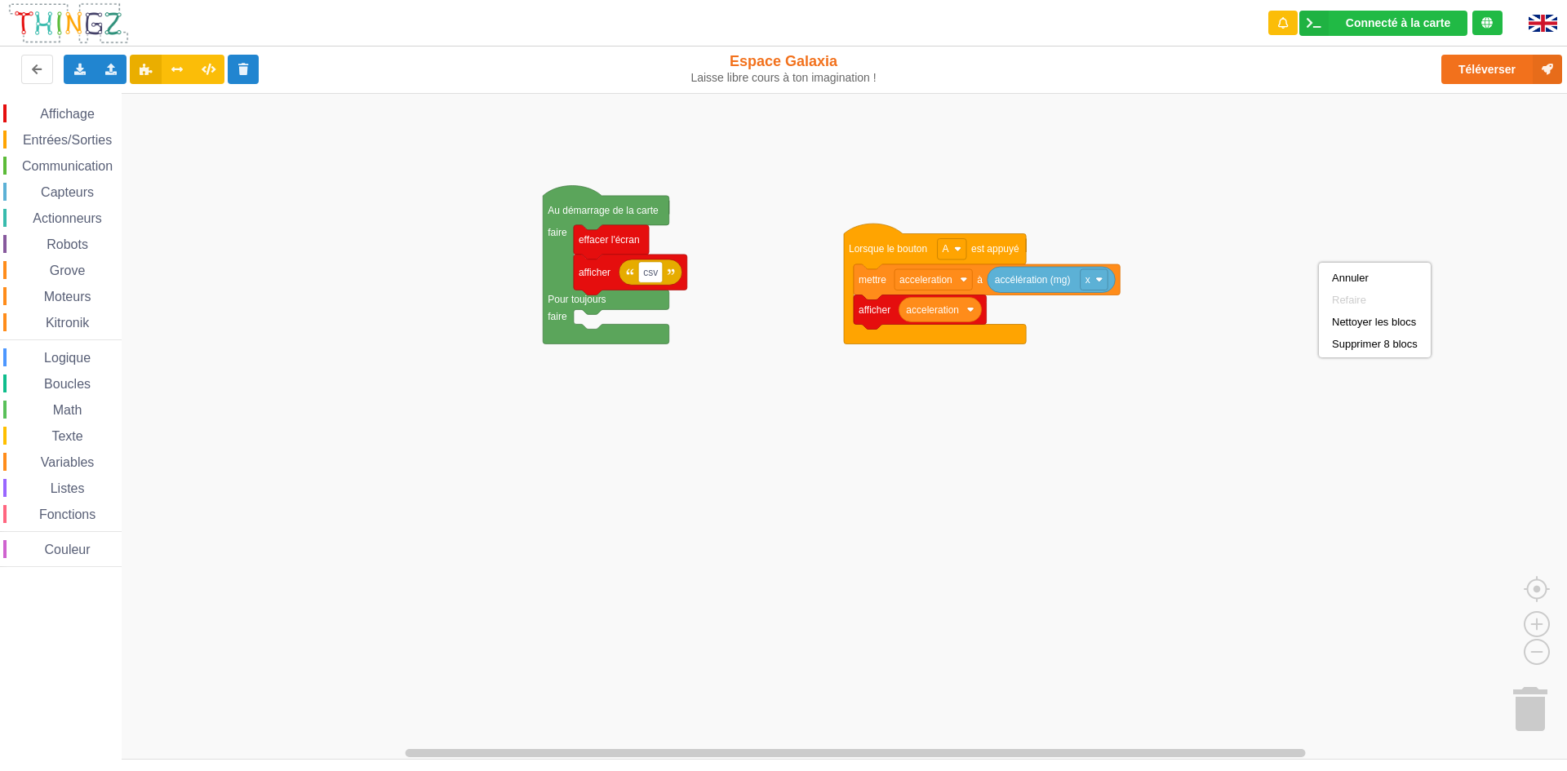
click at [1319, 263] on rect "Espace de travail de Blocky" at bounding box center [789, 426] width 1579 height 667
click at [1409, 493] on rect "Espace de travail de Blocky" at bounding box center [789, 426] width 1579 height 667
